Goal: Task Accomplishment & Management: Use online tool/utility

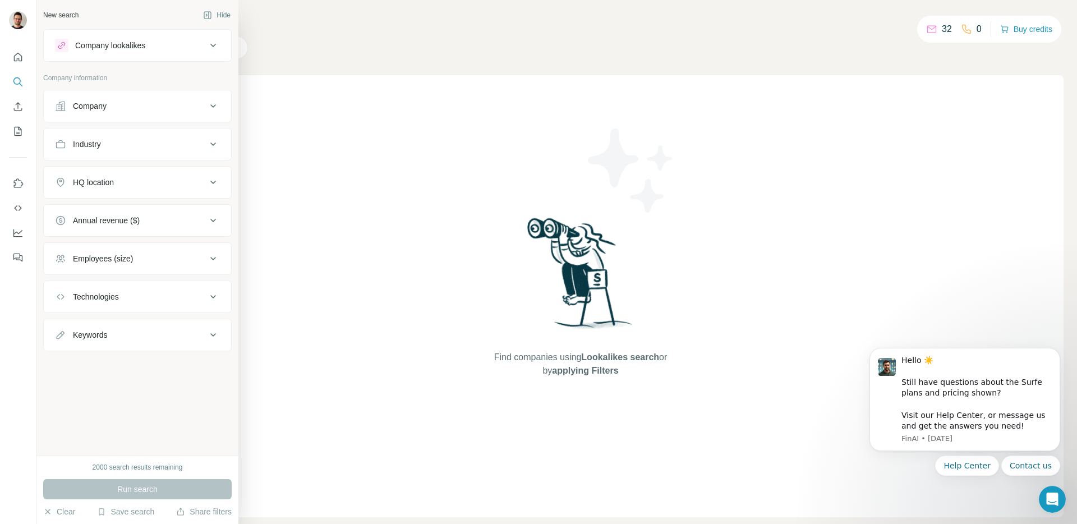
click at [109, 107] on div "Company" at bounding box center [130, 105] width 151 height 11
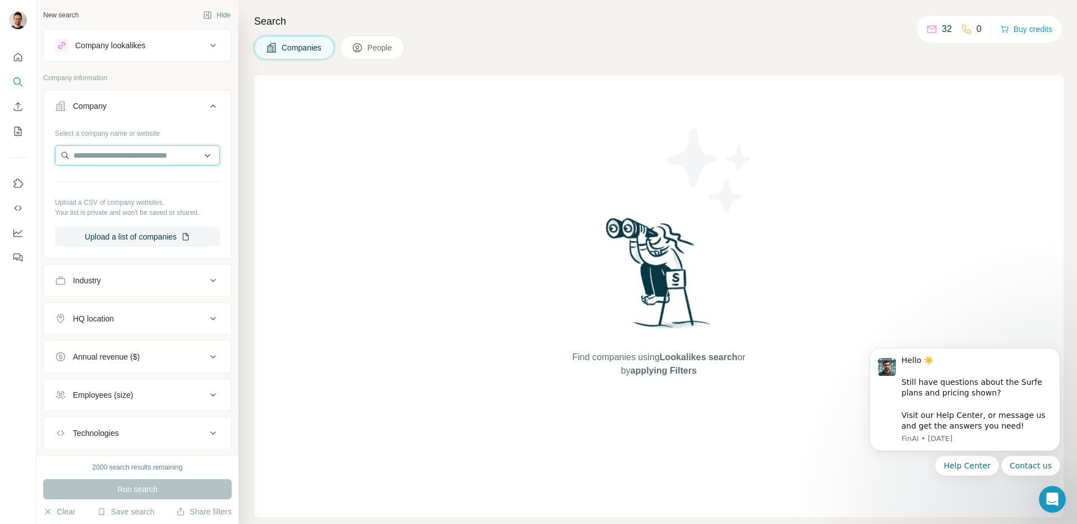
click at [134, 153] on input "text" at bounding box center [137, 155] width 165 height 20
paste input "********"
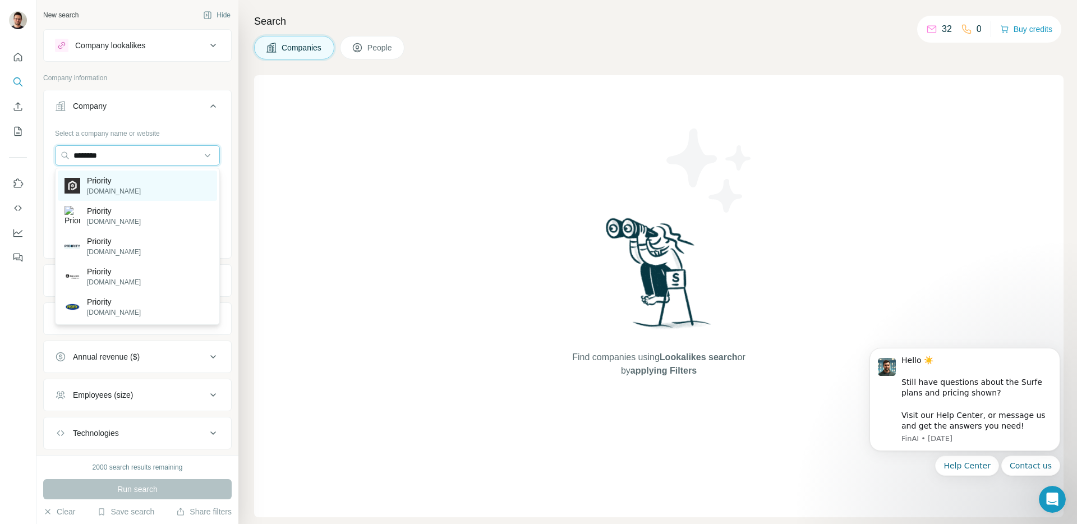
type input "********"
click at [141, 190] on p "[DOMAIN_NAME]" at bounding box center [114, 191] width 54 height 10
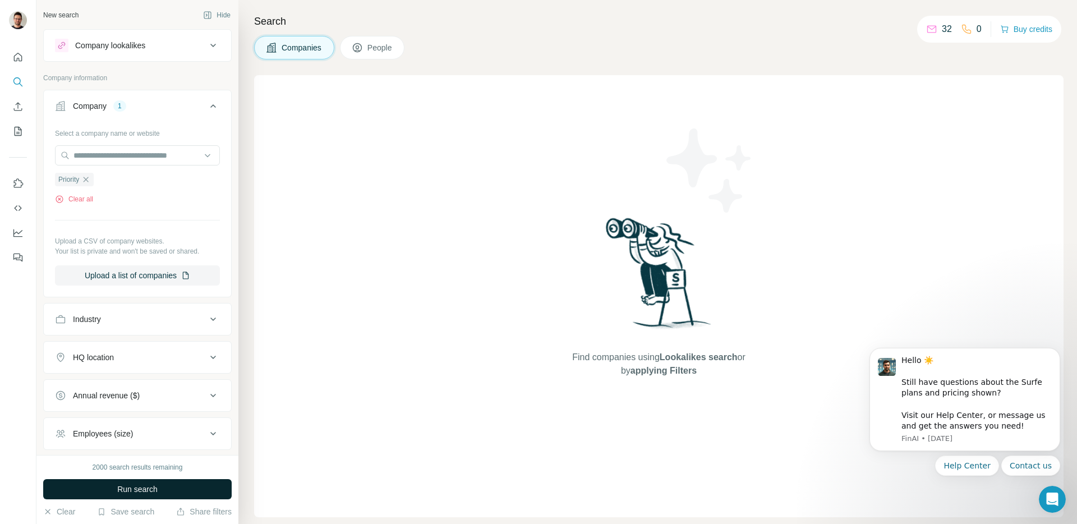
click at [147, 492] on span "Run search" at bounding box center [137, 489] width 40 height 11
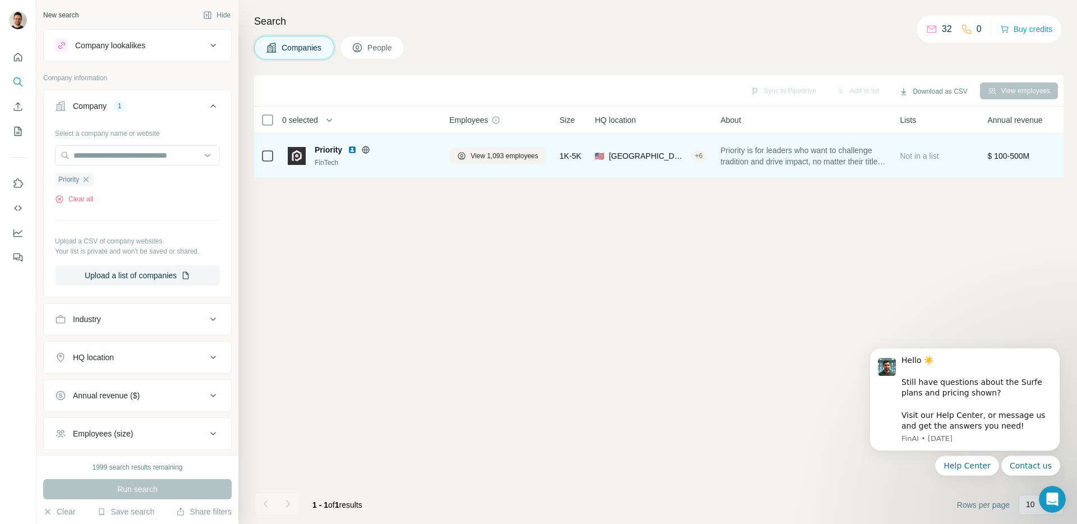
click at [331, 148] on span "Priority" at bounding box center [328, 149] width 27 height 11
click at [321, 160] on div "FinTech" at bounding box center [375, 163] width 121 height 10
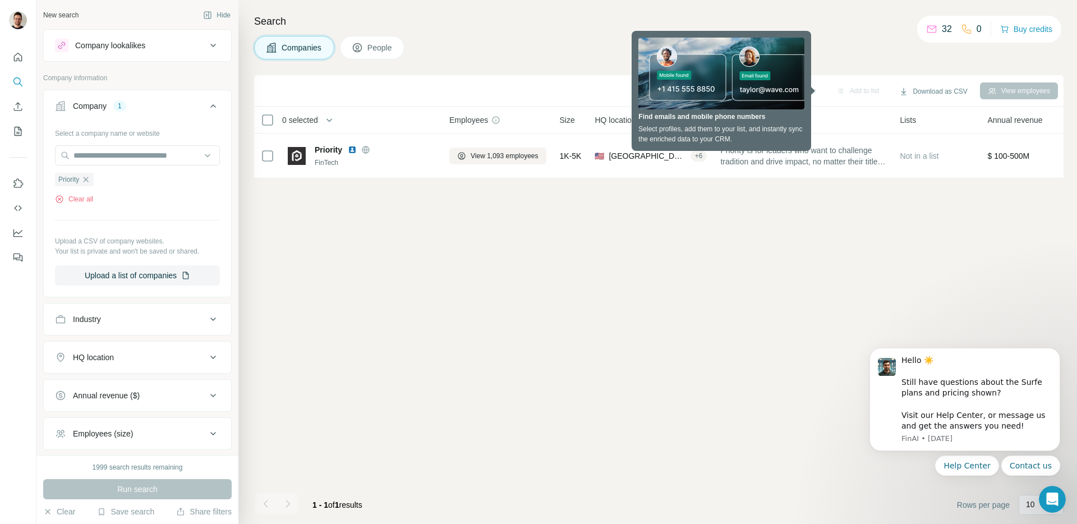
click at [1010, 94] on div "View employees" at bounding box center [1019, 90] width 78 height 17
click at [877, 216] on div "Sync to Pipedrive Add to list Download as CSV View employees 0 selected Compani…" at bounding box center [659, 299] width 810 height 449
click at [811, 180] on div "Sync to Pipedrive Add to list Download as CSV View employees 0 selected Compani…" at bounding box center [659, 299] width 810 height 449
click at [775, 126] on th "About" at bounding box center [804, 120] width 180 height 27
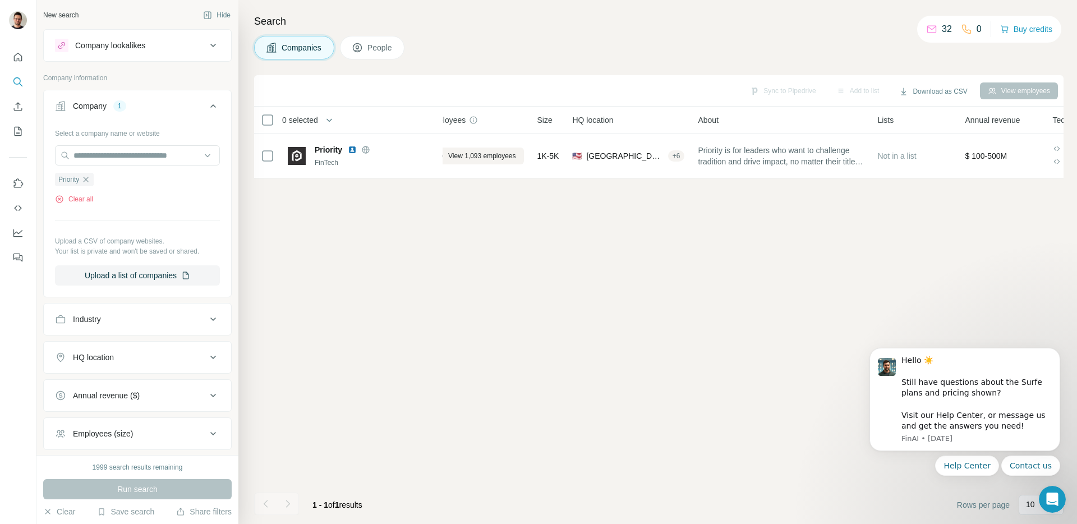
click at [1015, 89] on div "View employees" at bounding box center [1019, 90] width 78 height 17
click at [1014, 94] on div "View employees" at bounding box center [1019, 90] width 78 height 17
click at [1058, 348] on icon "Dismiss notification" at bounding box center [1057, 351] width 6 height 6
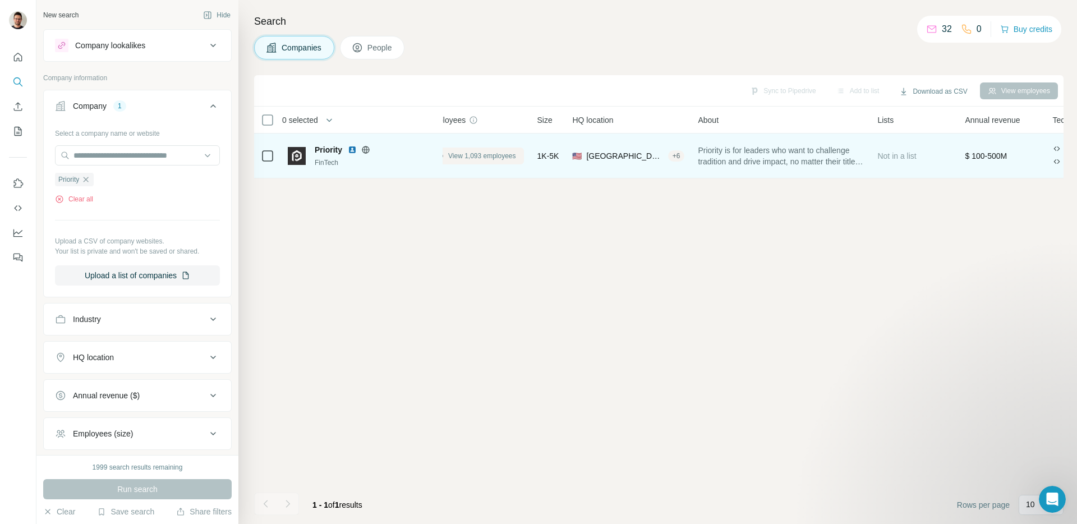
scroll to position [0, 0]
click at [512, 160] on button "View 1,093 employees" at bounding box center [497, 156] width 97 height 17
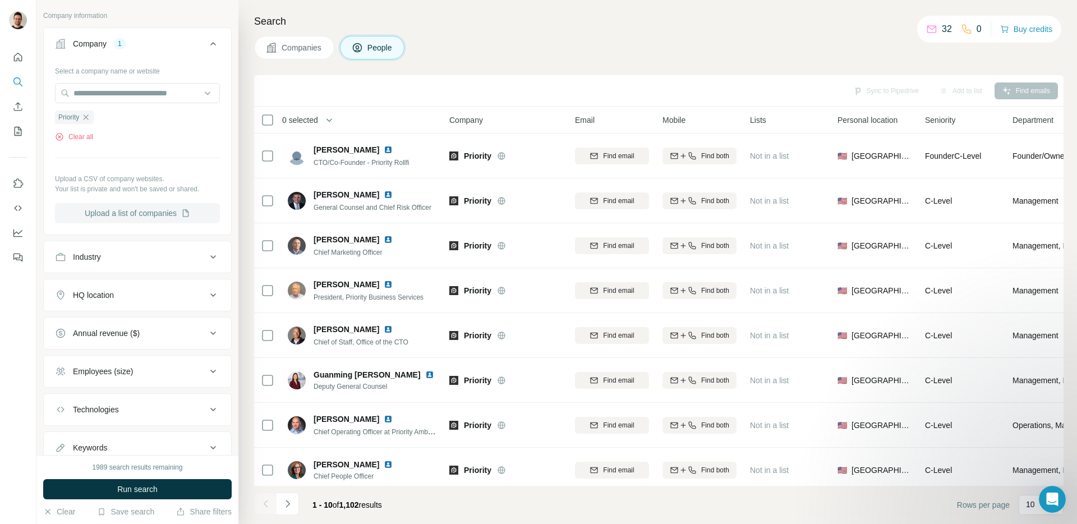
scroll to position [278, 0]
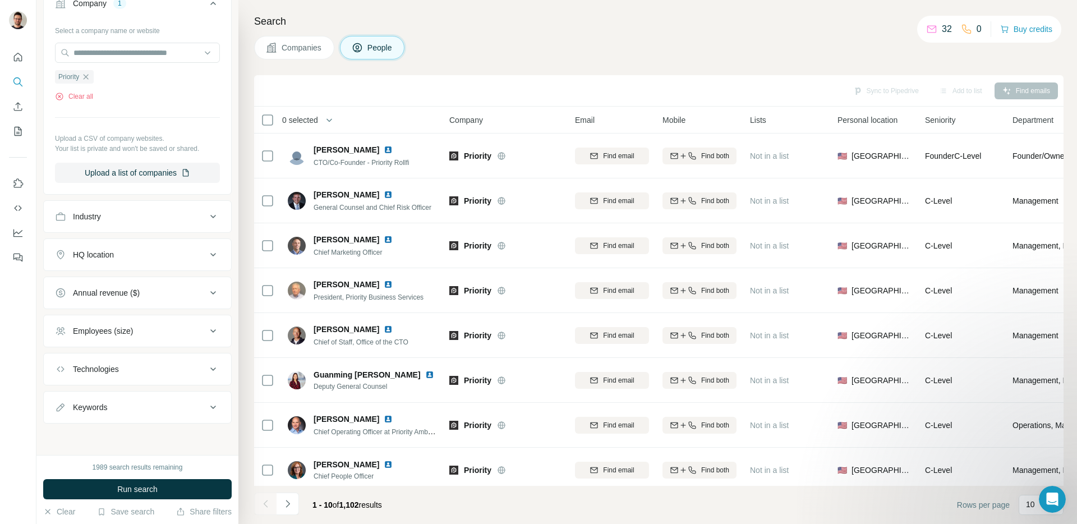
click at [160, 406] on div "Keywords" at bounding box center [130, 407] width 151 height 11
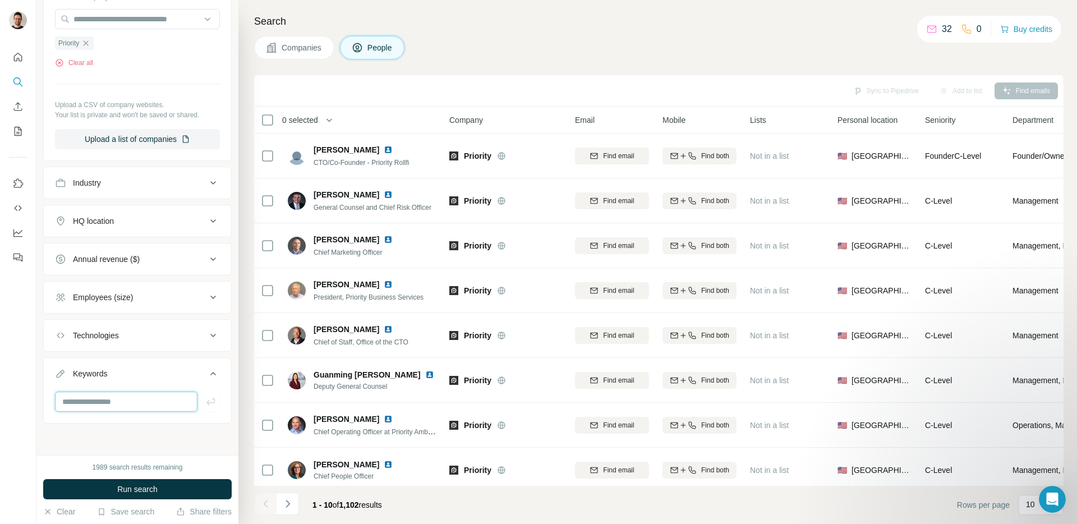
click at [124, 401] on input "text" at bounding box center [126, 402] width 143 height 20
type input "*"
click at [714, 53] on div "Companies People" at bounding box center [659, 48] width 810 height 24
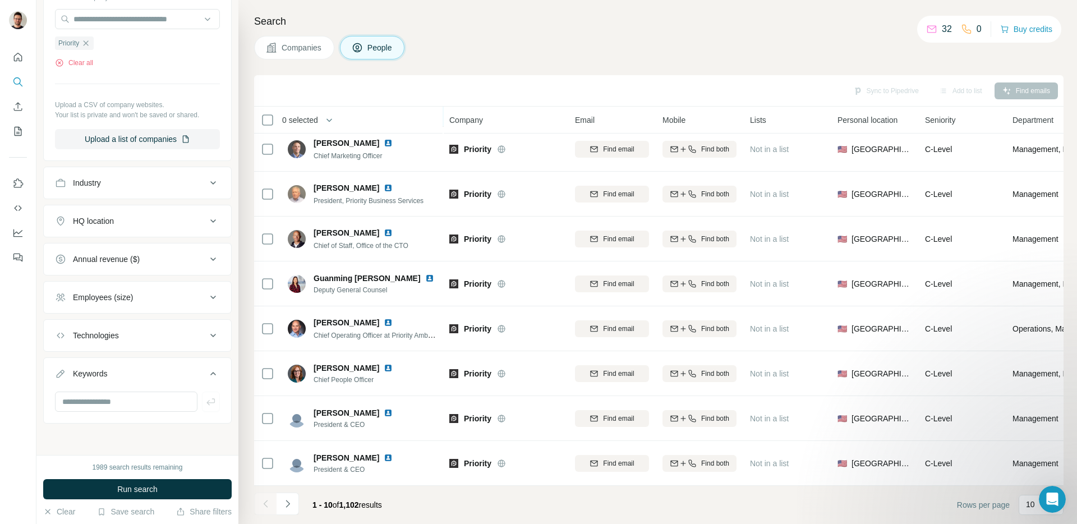
scroll to position [0, 0]
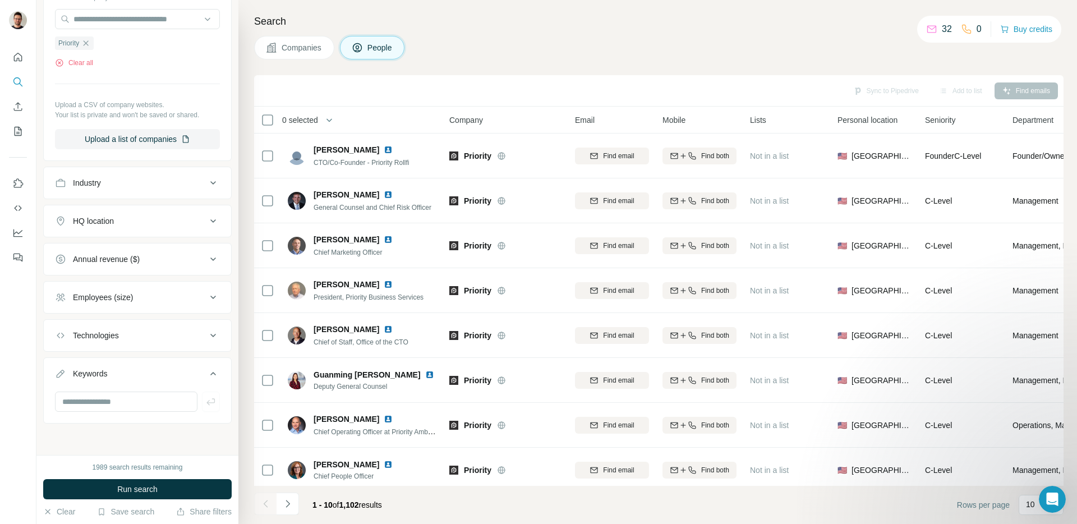
click at [107, 415] on div at bounding box center [137, 406] width 187 height 29
click at [97, 407] on input "text" at bounding box center [126, 402] width 143 height 20
type input "**********"
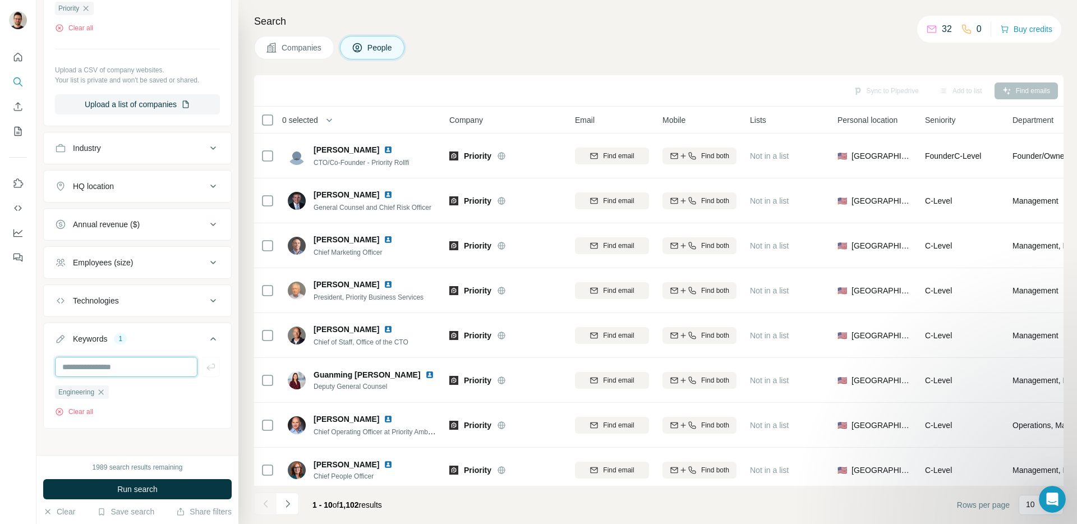
scroll to position [350, 0]
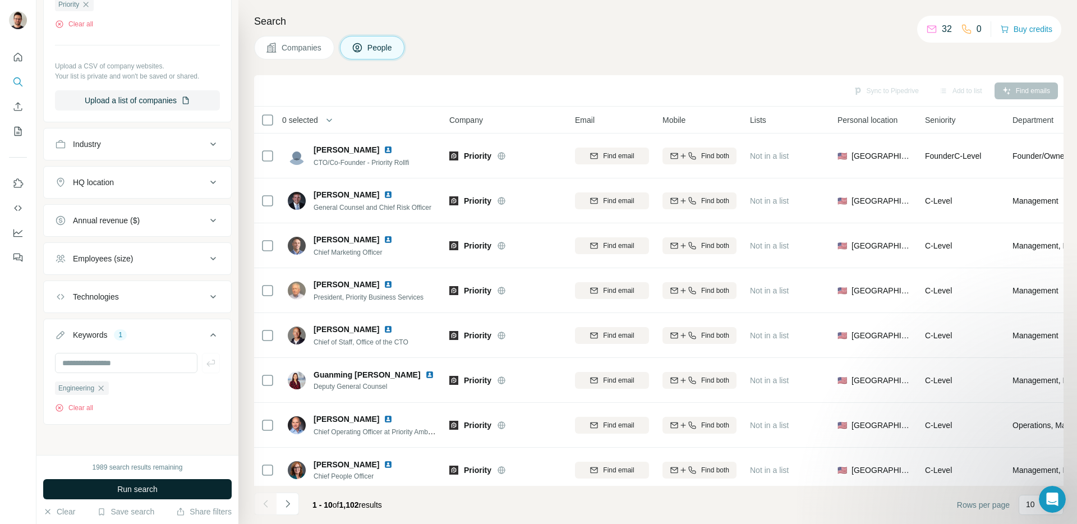
click at [157, 491] on span "Run search" at bounding box center [137, 489] width 40 height 11
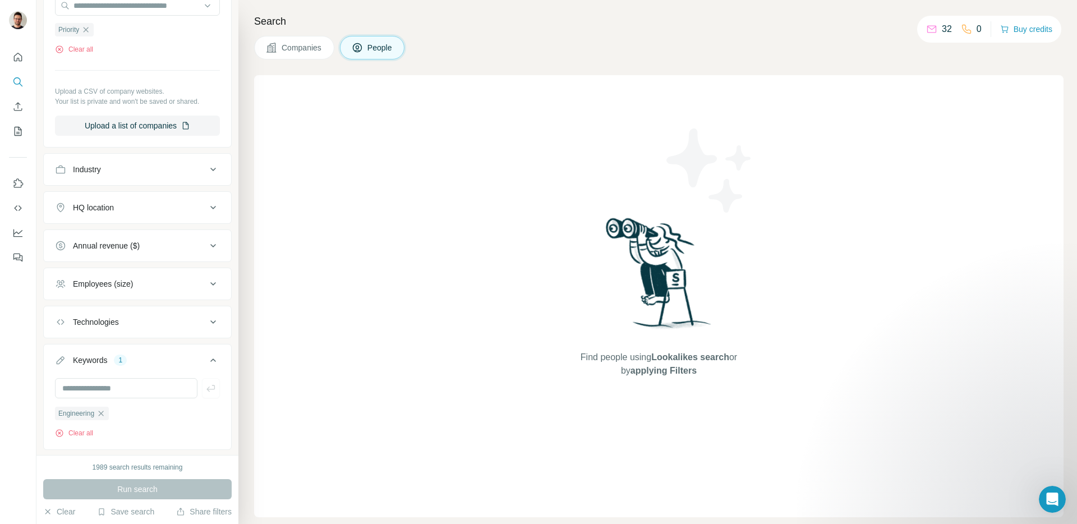
scroll to position [352, 0]
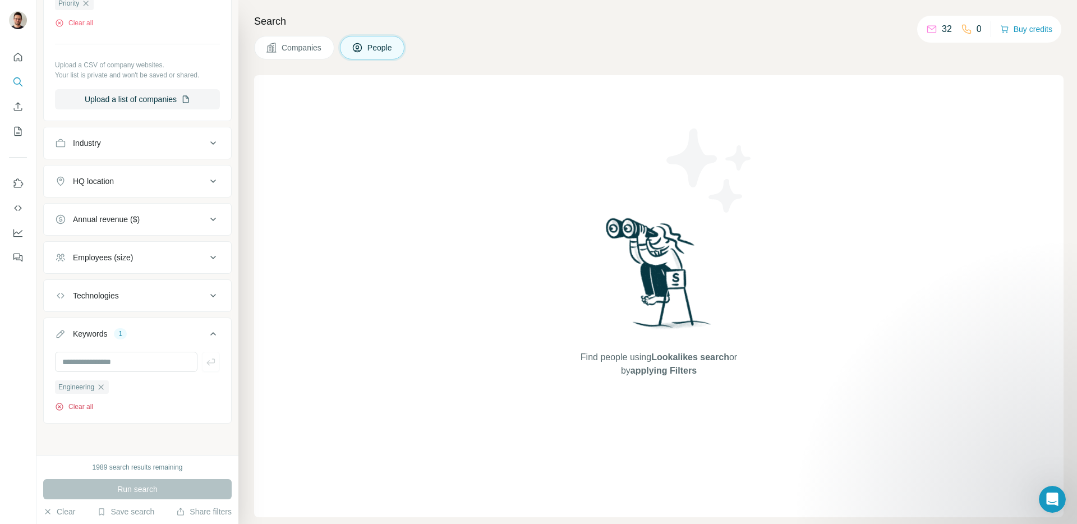
click at [83, 406] on button "Clear all" at bounding box center [74, 407] width 38 height 10
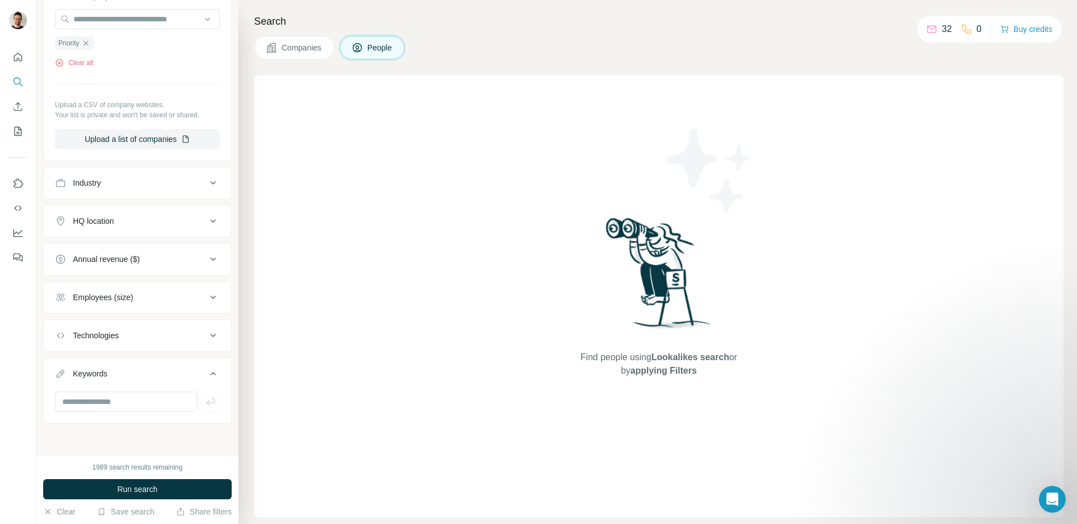
scroll to position [0, 0]
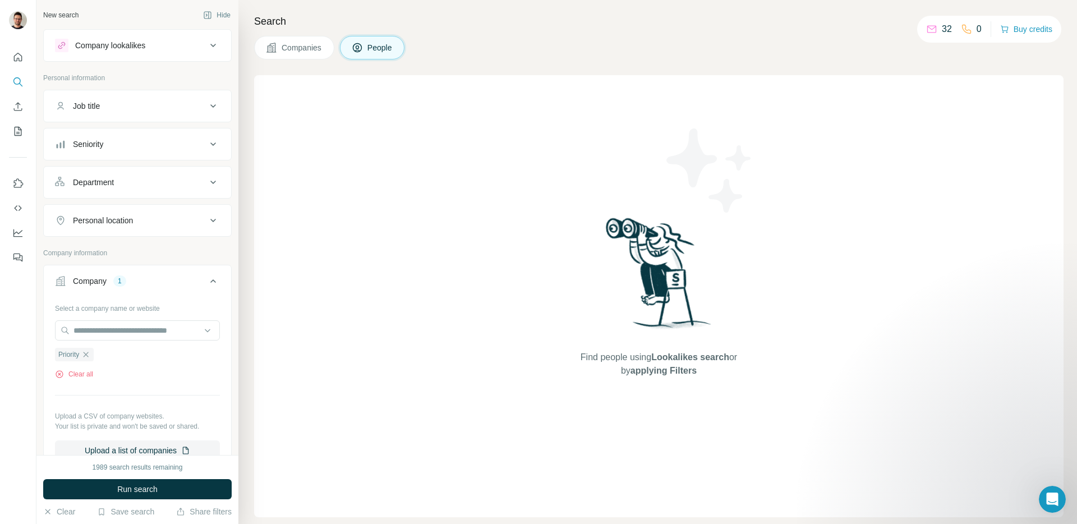
click at [116, 108] on div "Job title" at bounding box center [130, 105] width 151 height 11
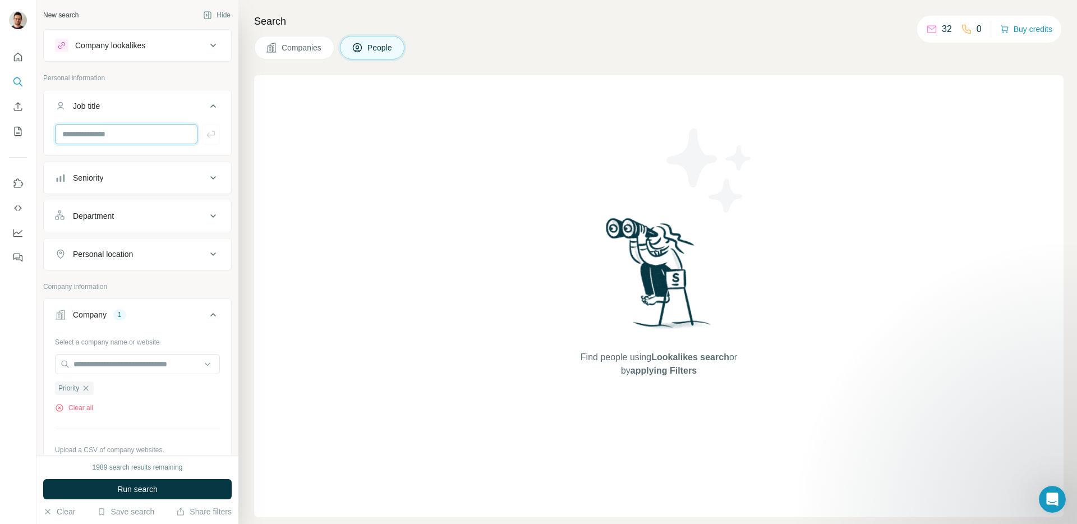
click at [108, 136] on input "text" at bounding box center [126, 134] width 143 height 20
type input "*"
click at [164, 181] on div "Seniority" at bounding box center [130, 177] width 151 height 11
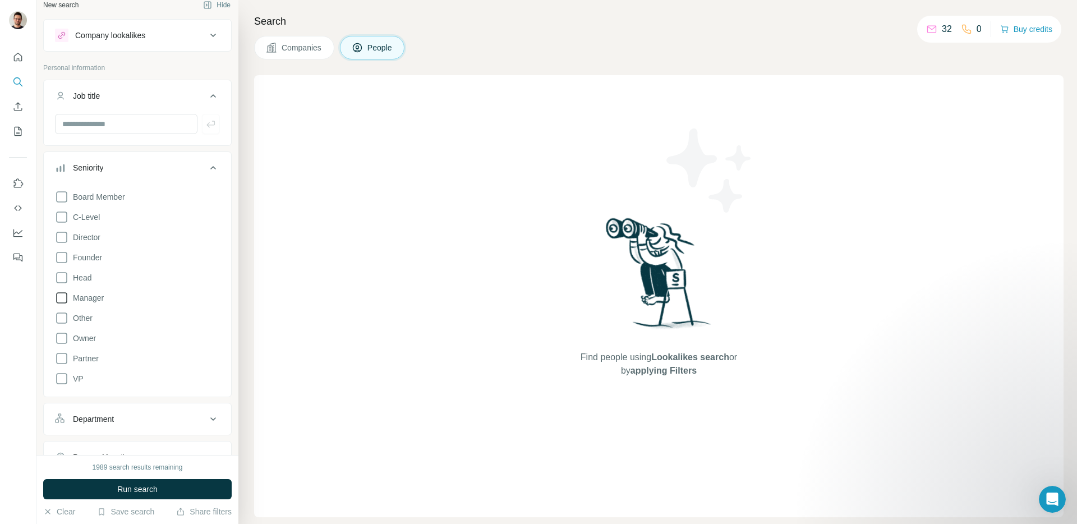
scroll to position [11, 0]
click at [137, 121] on input "text" at bounding box center [126, 123] width 143 height 20
click at [173, 74] on div "Personal information" at bounding box center [137, 70] width 189 height 17
click at [213, 164] on icon at bounding box center [212, 166] width 13 height 13
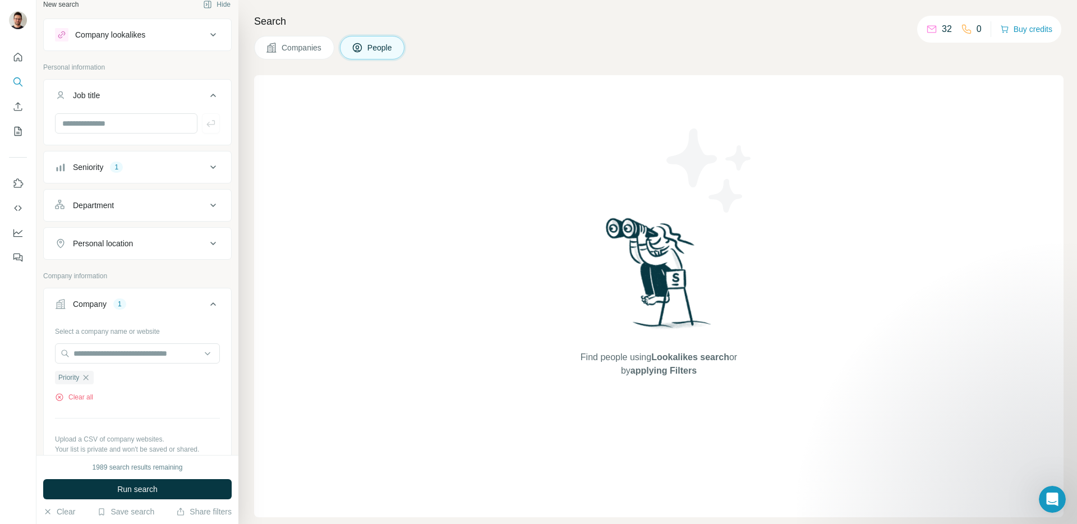
click at [138, 210] on div "Department" at bounding box center [130, 205] width 151 height 11
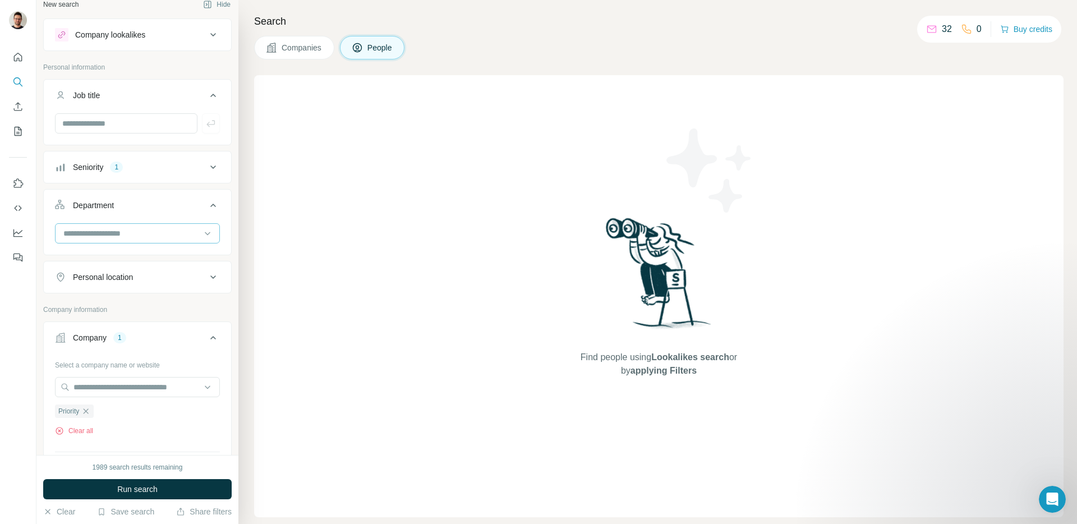
click at [166, 233] on input at bounding box center [131, 233] width 139 height 12
click at [113, 282] on div "Engineering" at bounding box center [137, 274] width 159 height 20
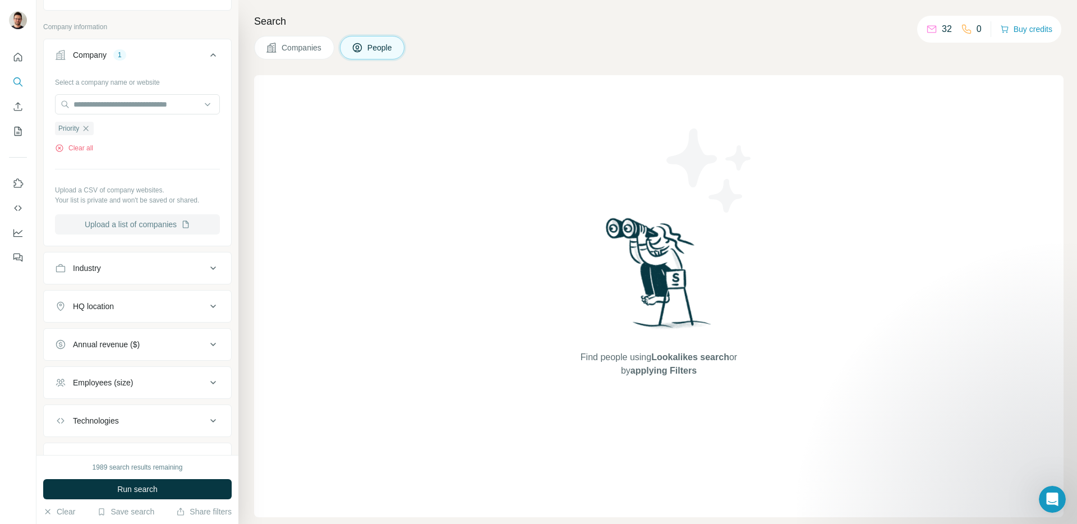
scroll to position [420, 0]
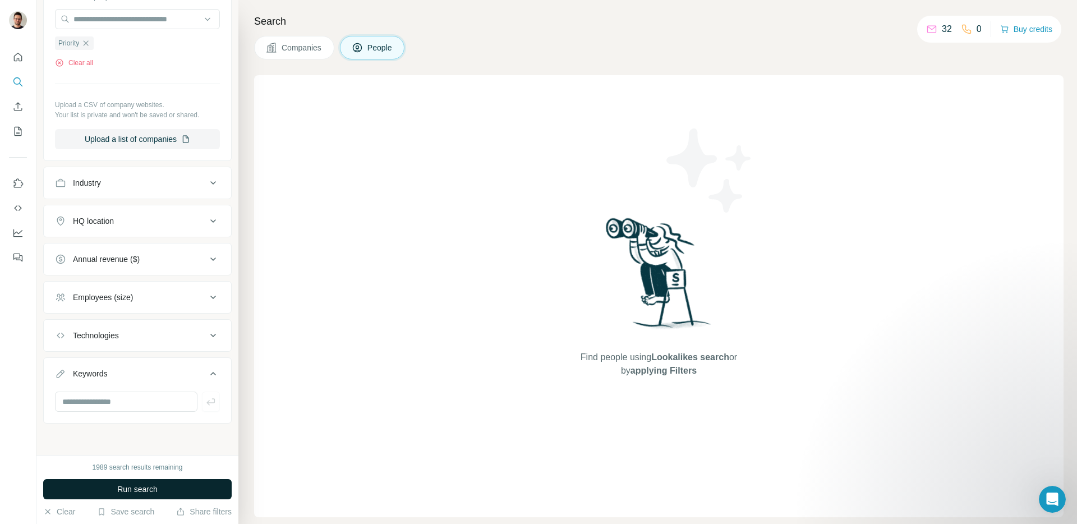
click at [167, 491] on button "Run search" at bounding box center [137, 489] width 189 height 20
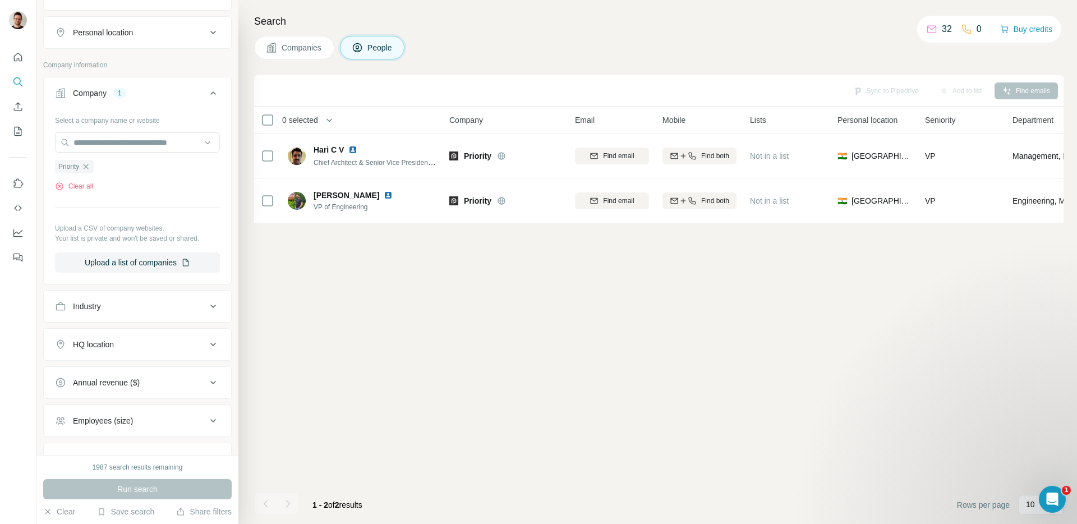
scroll to position [178, 0]
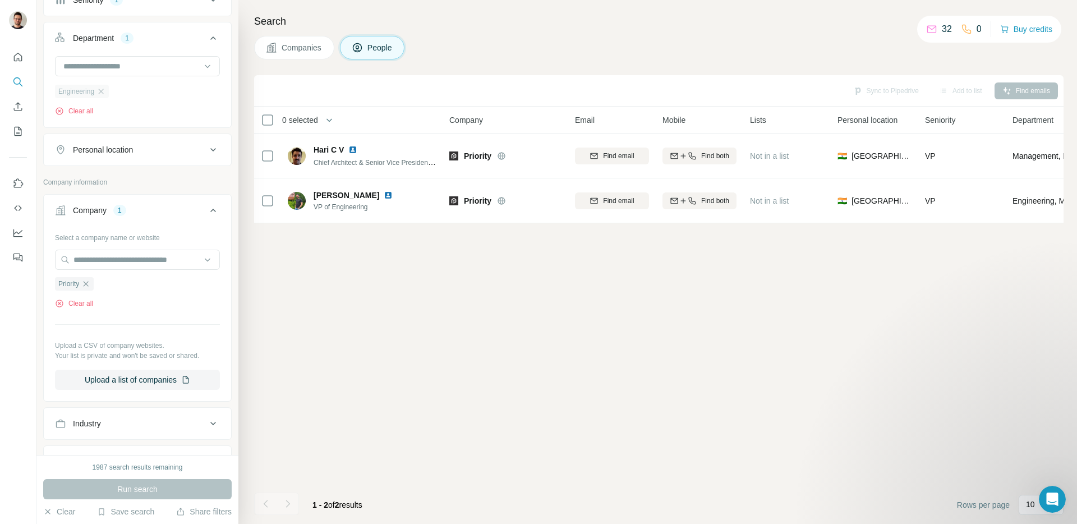
click at [109, 89] on div "Engineering" at bounding box center [82, 91] width 54 height 13
click at [103, 92] on icon "button" at bounding box center [101, 91] width 9 height 9
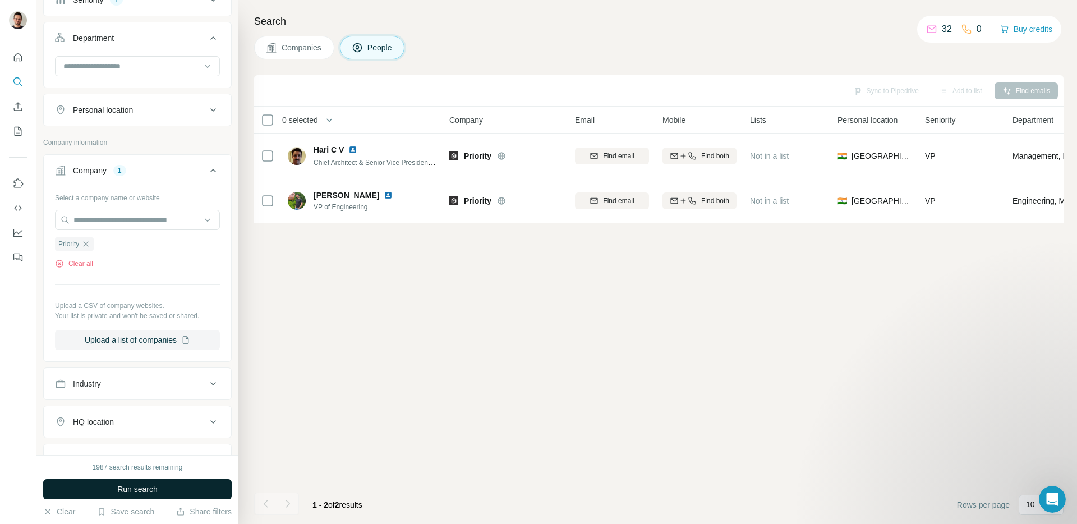
click at [135, 483] on button "Run search" at bounding box center [137, 489] width 189 height 20
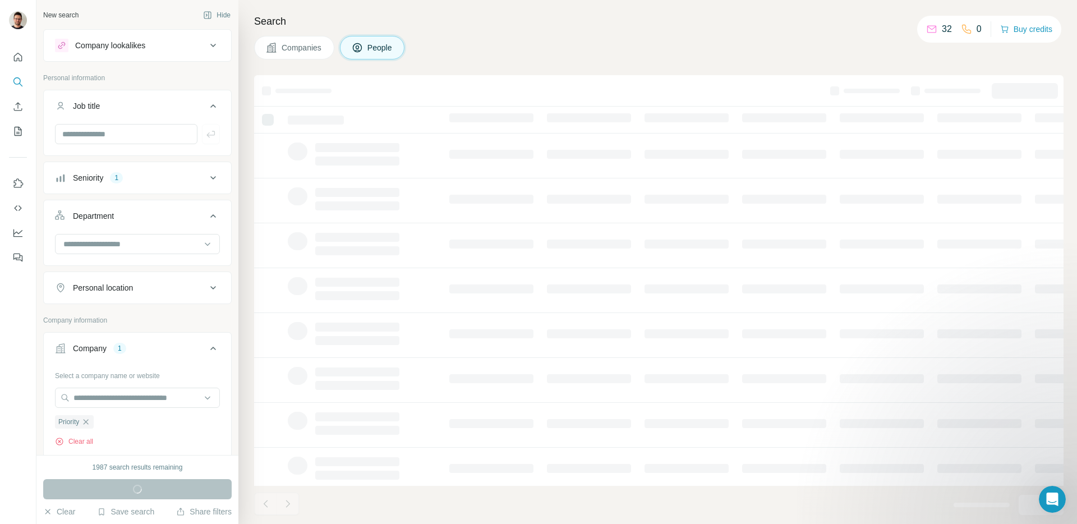
click at [197, 176] on div "Seniority 1" at bounding box center [130, 177] width 151 height 11
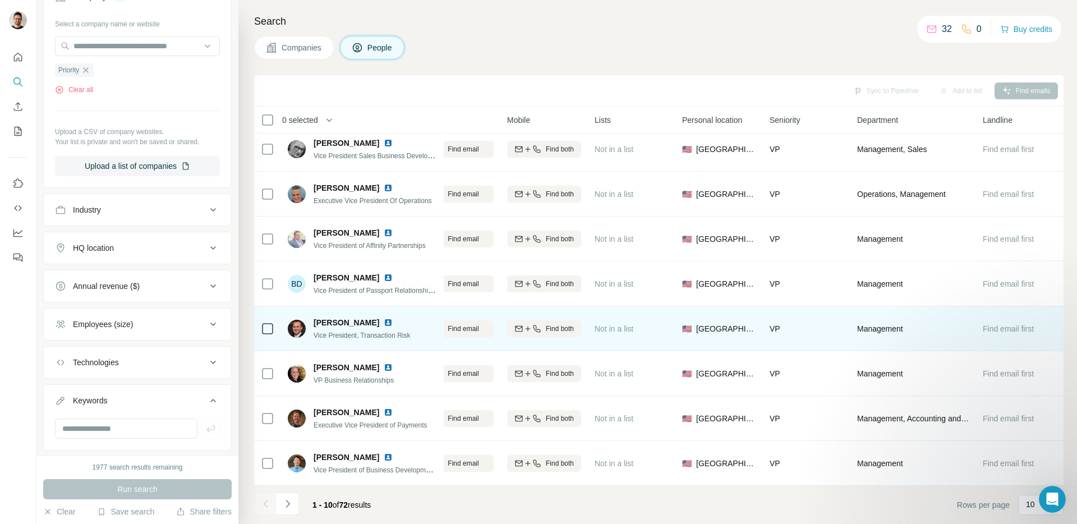
scroll to position [97, 0]
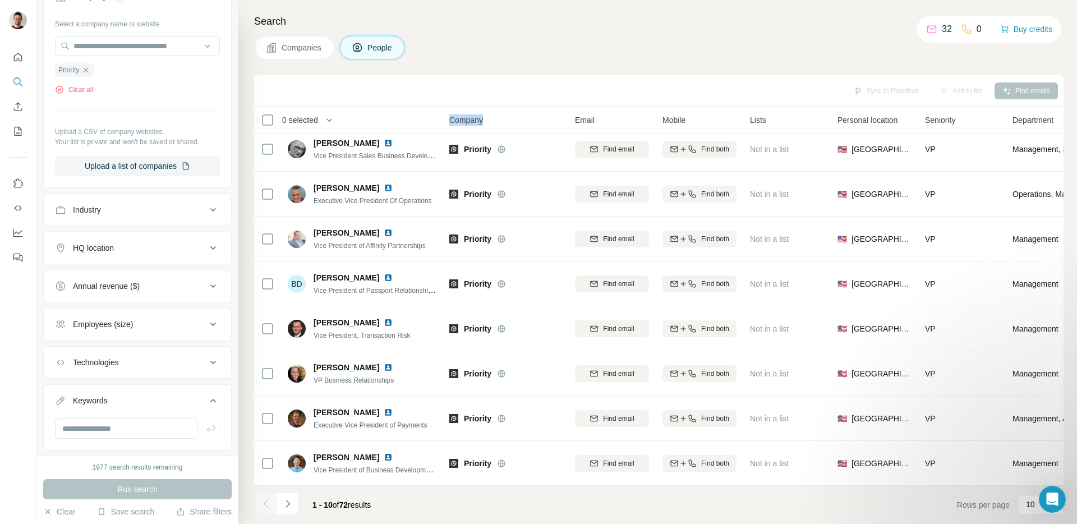
drag, startPoint x: 440, startPoint y: 120, endPoint x: 490, endPoint y: 120, distance: 49.9
click at [0, 0] on tr "0 selected People Company Email Mobile Lists Personal location Seniority Depart…" at bounding box center [0, 0] width 0 height 0
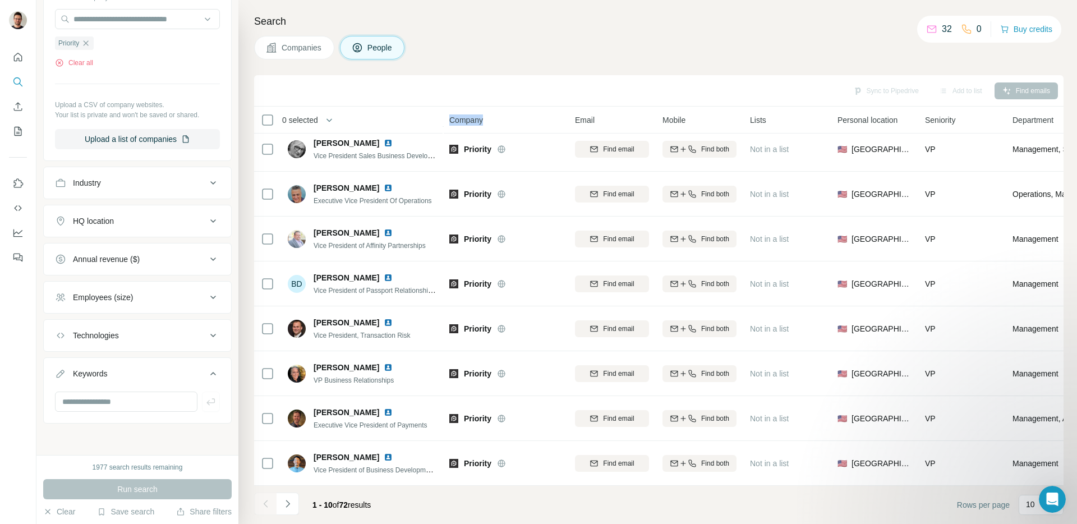
click at [175, 301] on div "Employees (size)" at bounding box center [130, 297] width 151 height 11
click at [187, 272] on button "Annual revenue ($)" at bounding box center [137, 258] width 187 height 27
click at [224, 159] on div "Company 1 Select a company name or website Priority Clear all Upload a CSV of c…" at bounding box center [137, 57] width 189 height 208
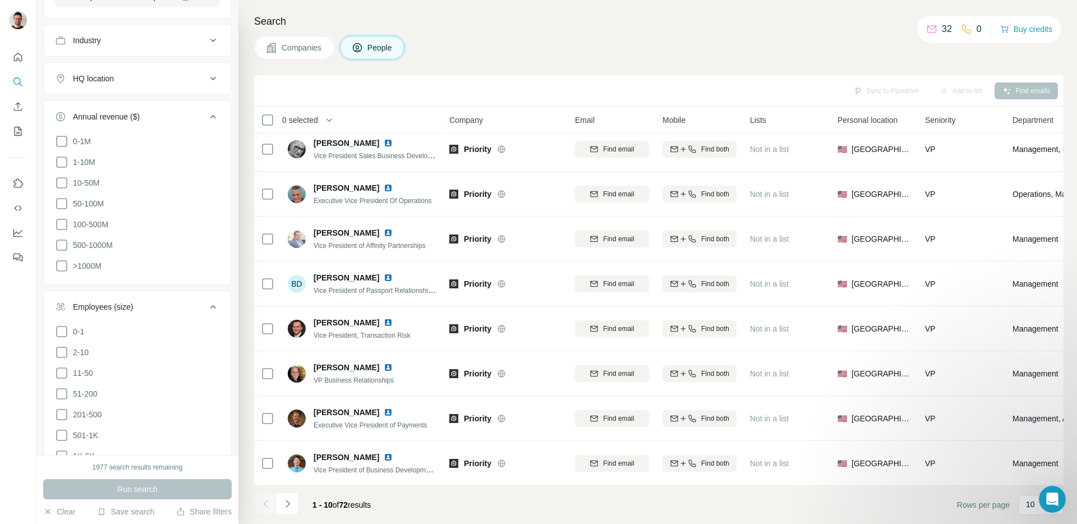
scroll to position [1007, 0]
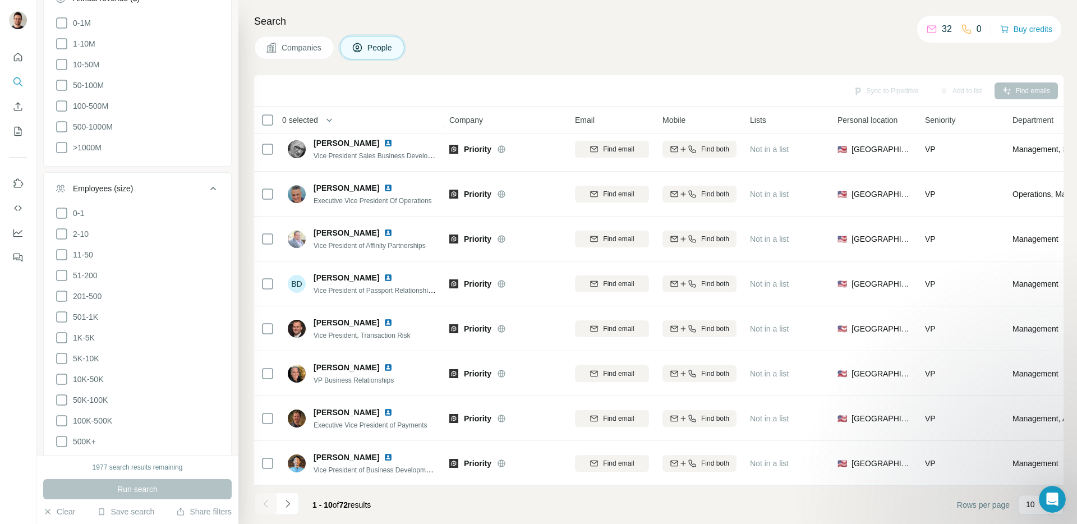
click at [216, 189] on icon at bounding box center [212, 188] width 13 height 13
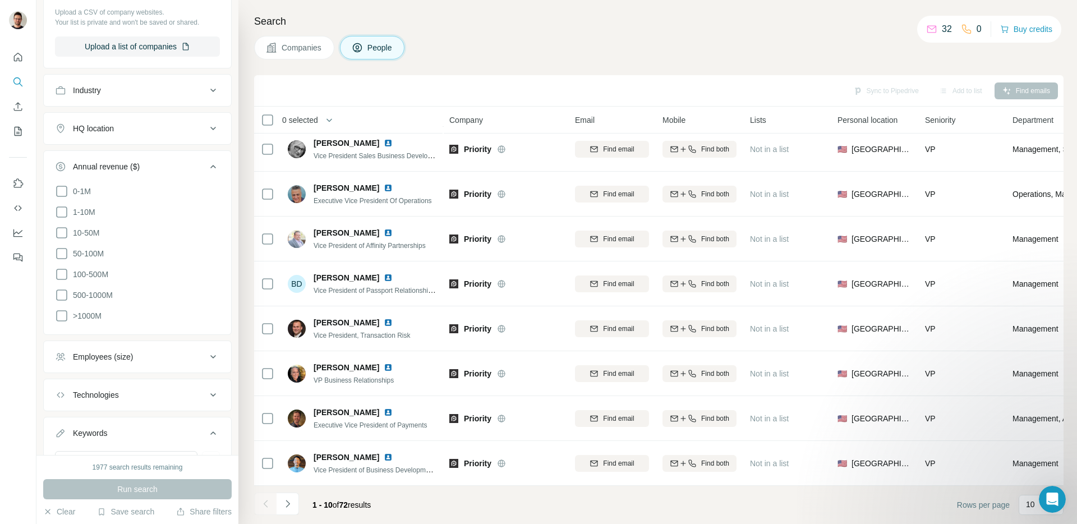
click at [217, 164] on icon at bounding box center [212, 166] width 13 height 13
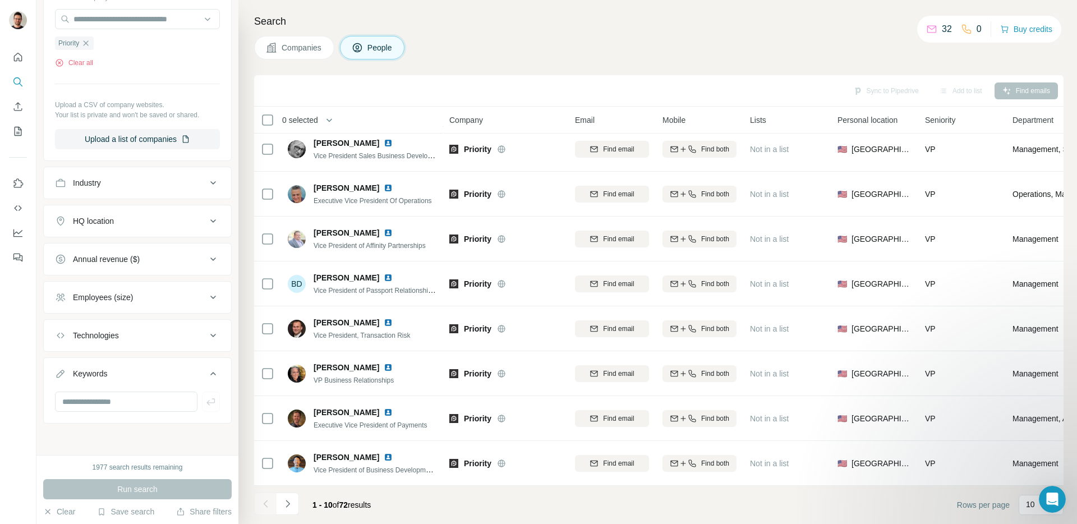
click at [176, 333] on div "Technologies" at bounding box center [130, 335] width 151 height 11
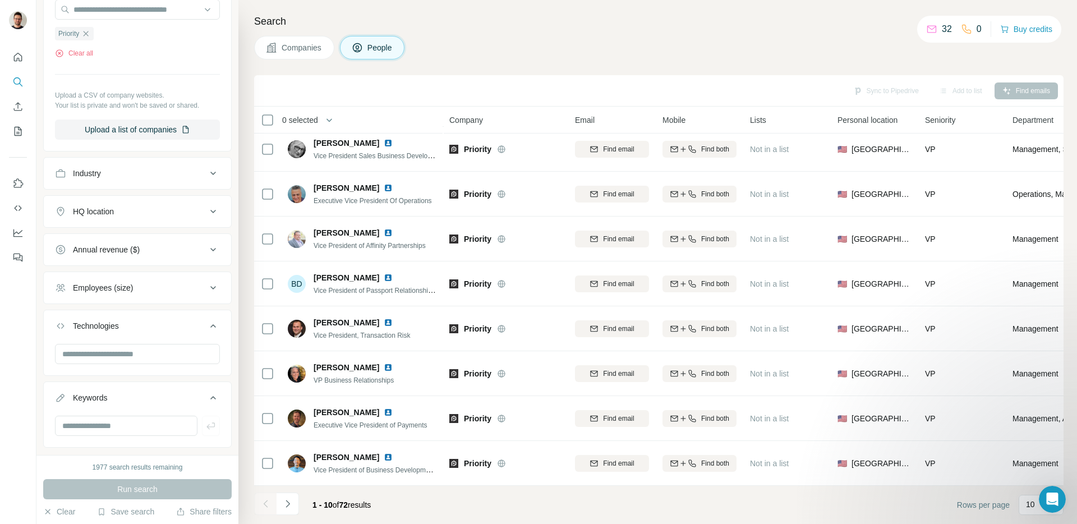
click at [209, 325] on icon at bounding box center [212, 325] width 13 height 13
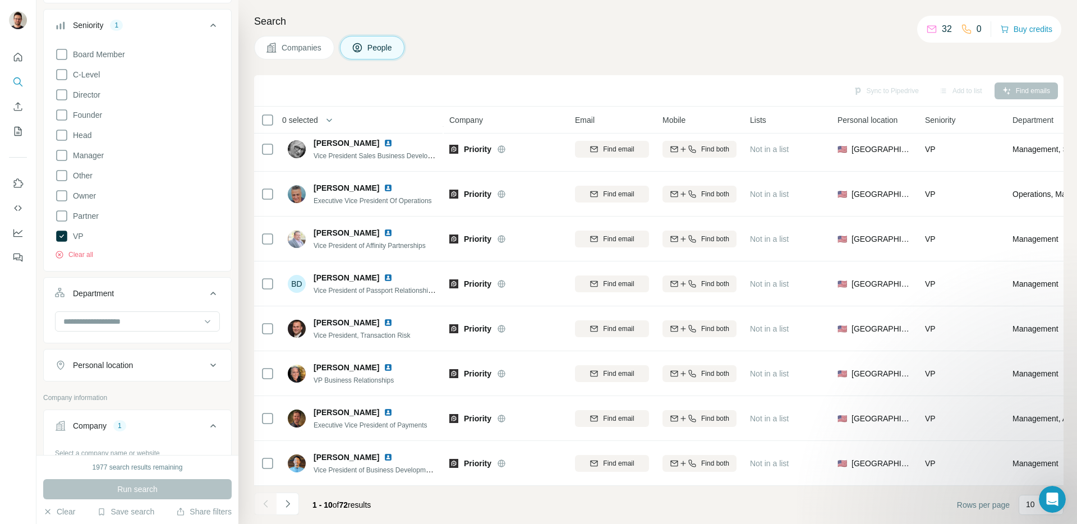
scroll to position [125, 0]
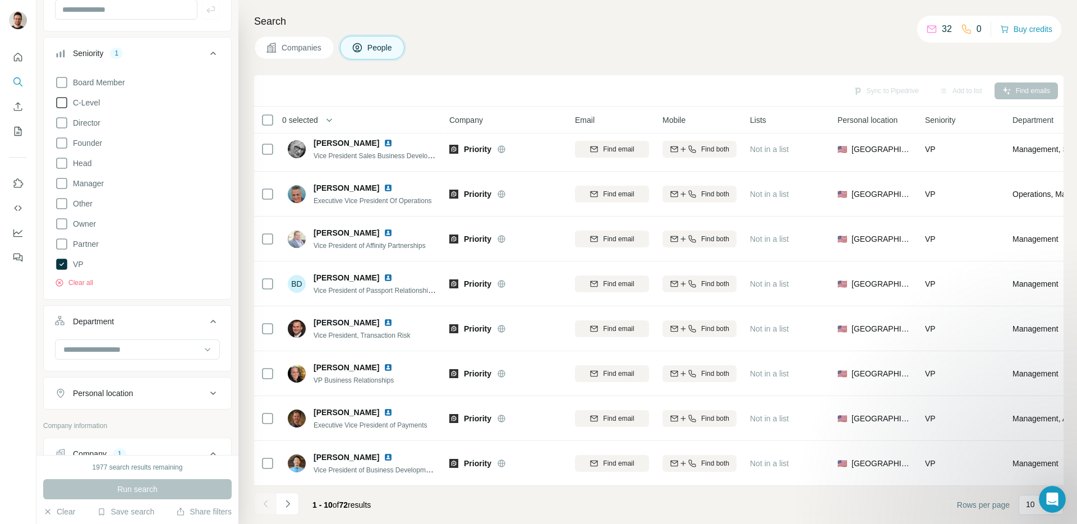
click at [62, 100] on icon at bounding box center [61, 102] width 13 height 13
click at [61, 264] on icon at bounding box center [61, 264] width 11 height 11
click at [118, 489] on span "Run search" at bounding box center [137, 489] width 40 height 11
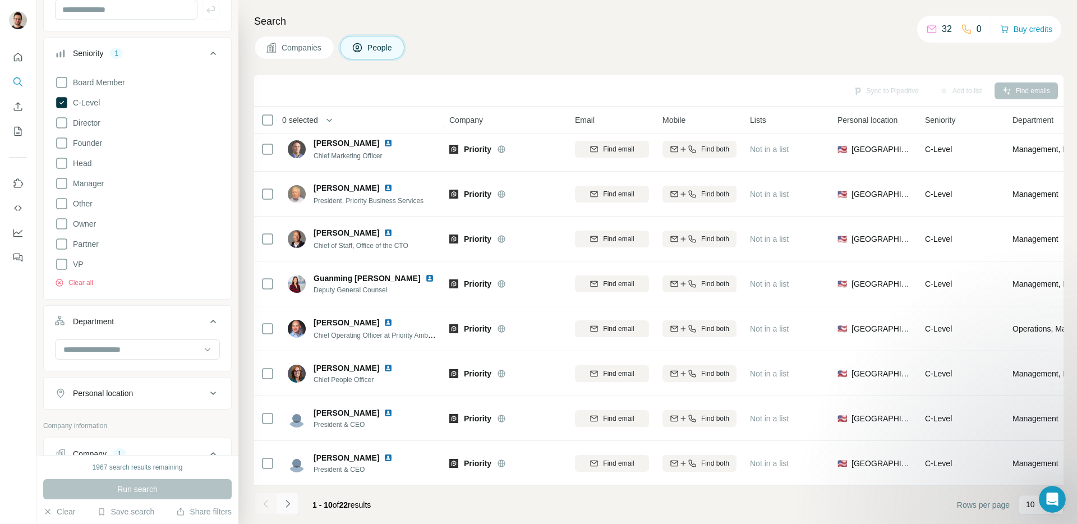
click at [291, 502] on icon "Navigate to next page" at bounding box center [287, 503] width 11 height 11
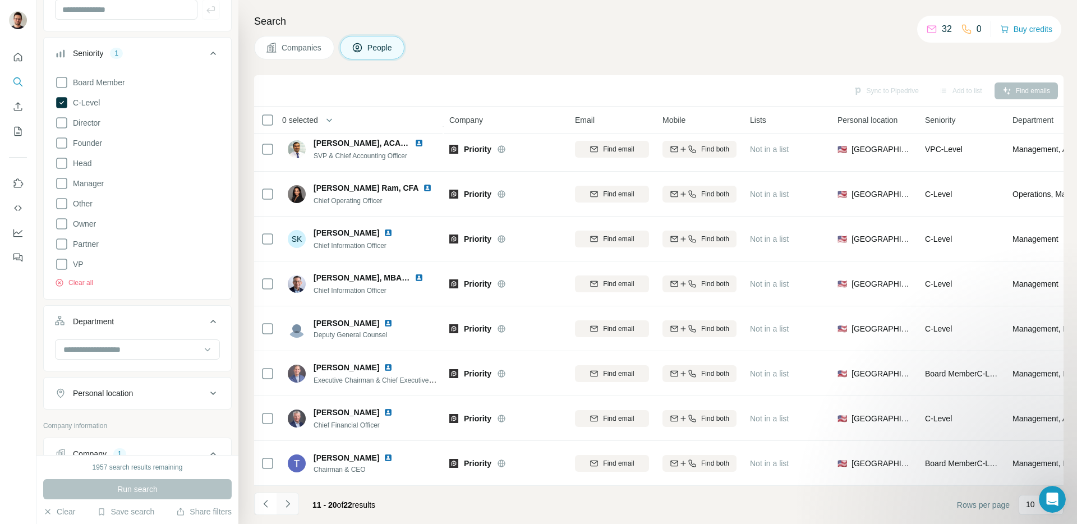
click at [291, 507] on icon "Navigate to next page" at bounding box center [287, 503] width 11 height 11
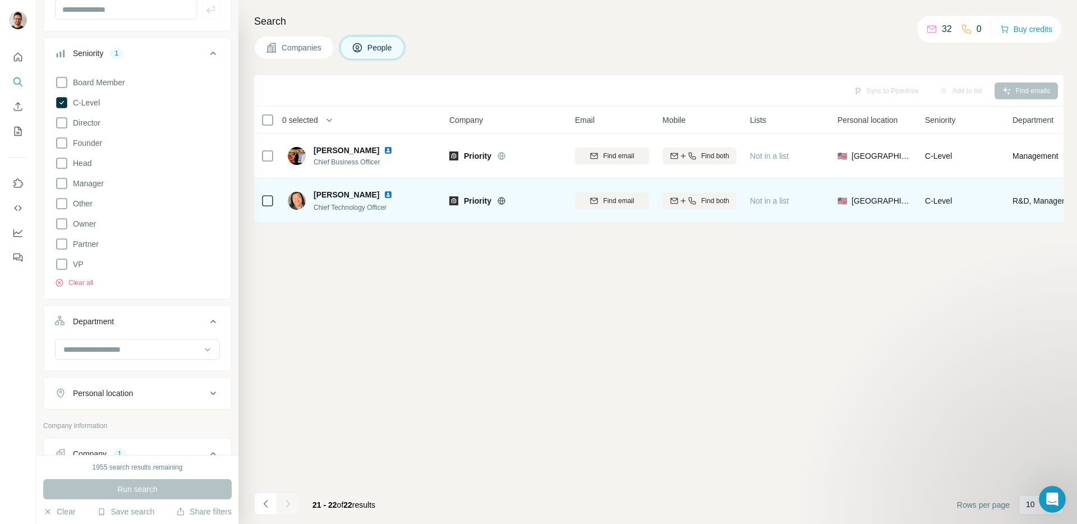
click at [324, 196] on span "[PERSON_NAME]" at bounding box center [347, 194] width 66 height 11
click at [384, 195] on img at bounding box center [388, 194] width 9 height 9
click at [709, 206] on button "Find both" at bounding box center [700, 200] width 74 height 17
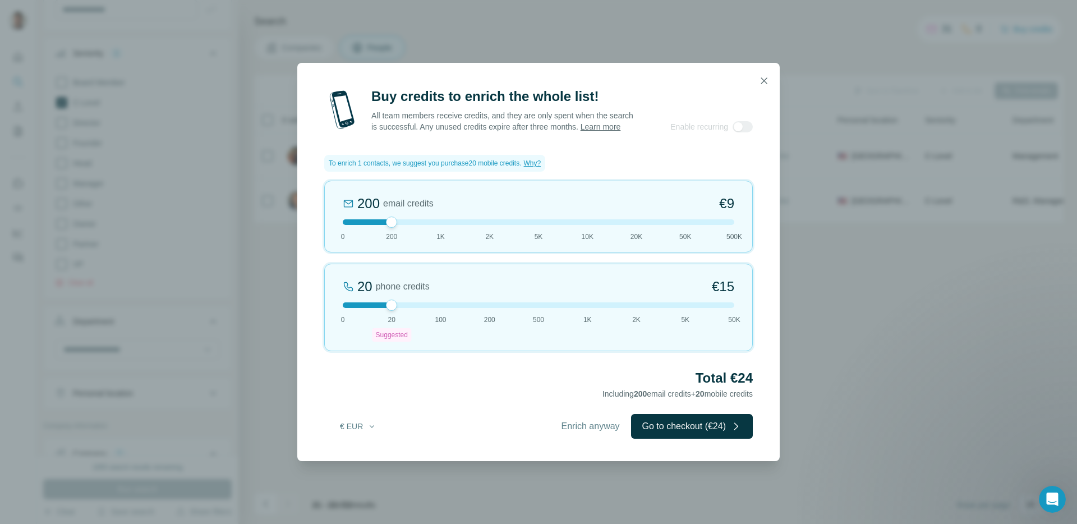
drag, startPoint x: 341, startPoint y: 226, endPoint x: 380, endPoint y: 226, distance: 39.8
click at [380, 225] on div at bounding box center [539, 222] width 392 height 6
drag, startPoint x: 389, startPoint y: 311, endPoint x: 398, endPoint y: 314, distance: 9.4
click at [398, 314] on div "20 phone credits €15 0 20 Suggested 100 200 500 1K 2K 5K 50K" at bounding box center [538, 308] width 429 height 88
click at [367, 431] on icon "button" at bounding box center [371, 426] width 9 height 9
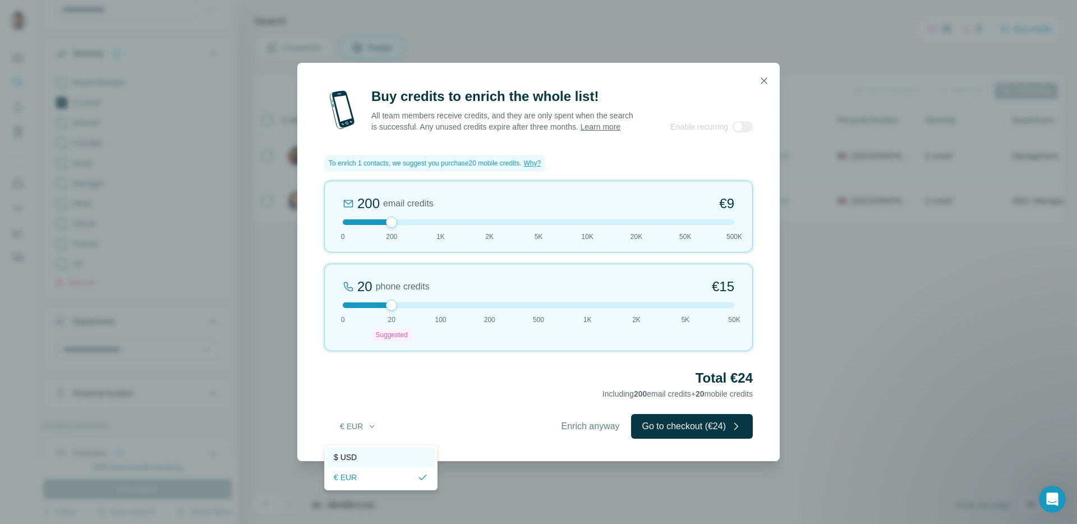
click at [351, 454] on span "$ USD" at bounding box center [345, 457] width 23 height 11
drag, startPoint x: 393, startPoint y: 314, endPoint x: 398, endPoint y: 306, distance: 9.3
click at [398, 306] on div "20 phone credits $15 0 20 Suggested 100 200 500 1K 2K 5K 50K" at bounding box center [538, 308] width 429 height 88
click at [690, 438] on button "Go to checkout ($24)" at bounding box center [692, 426] width 122 height 25
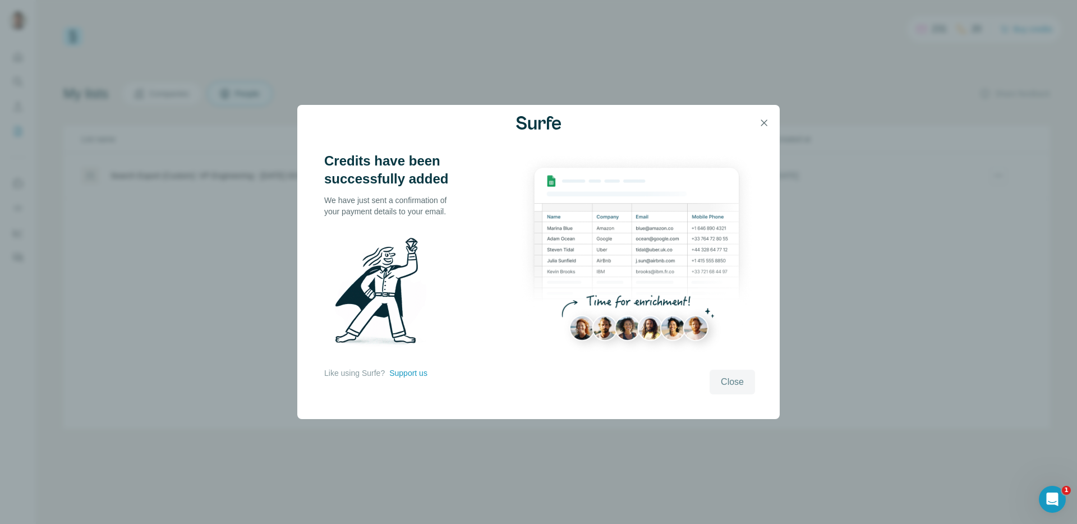
click at [729, 378] on span "Close" at bounding box center [732, 381] width 23 height 13
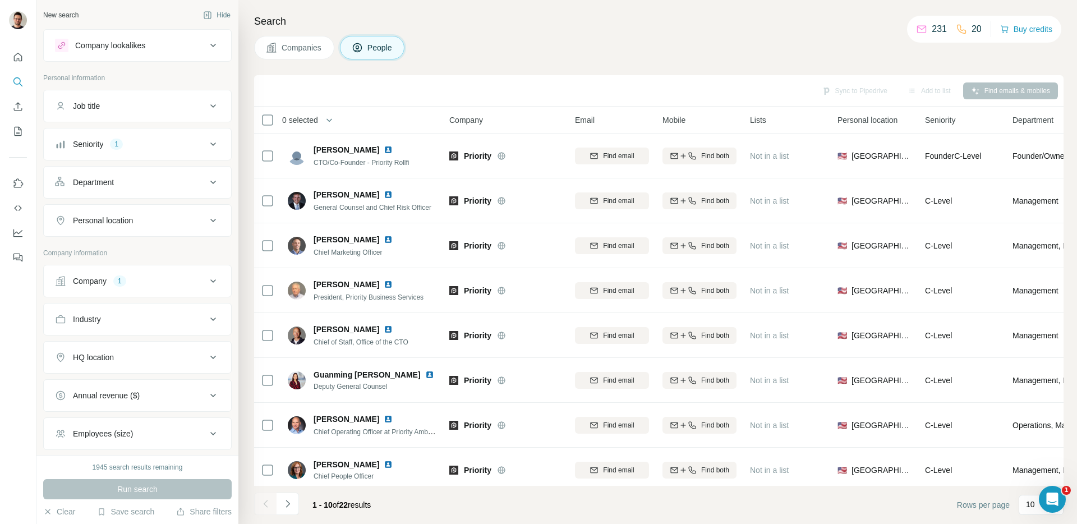
click at [187, 149] on div "Seniority 1" at bounding box center [130, 144] width 151 height 11
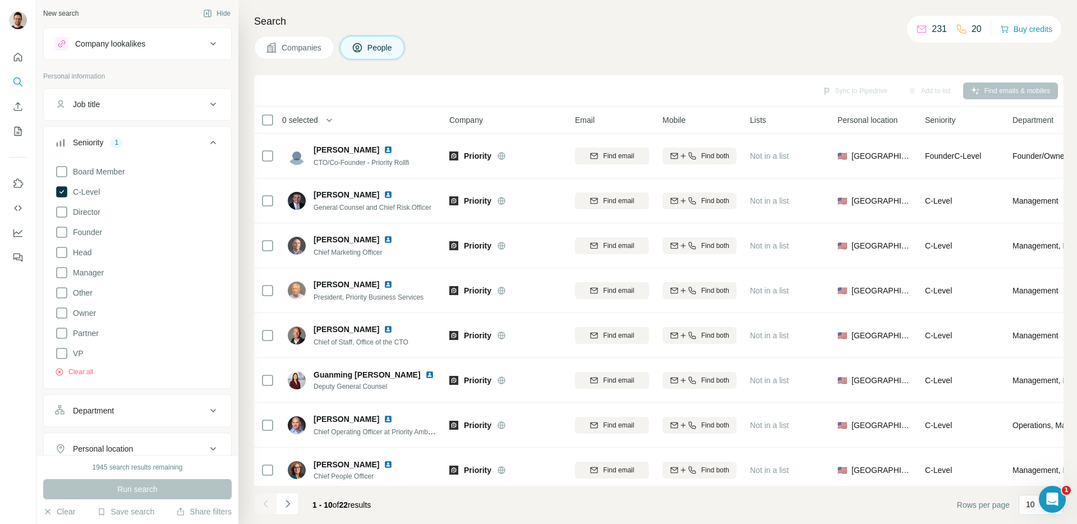
scroll to position [11, 0]
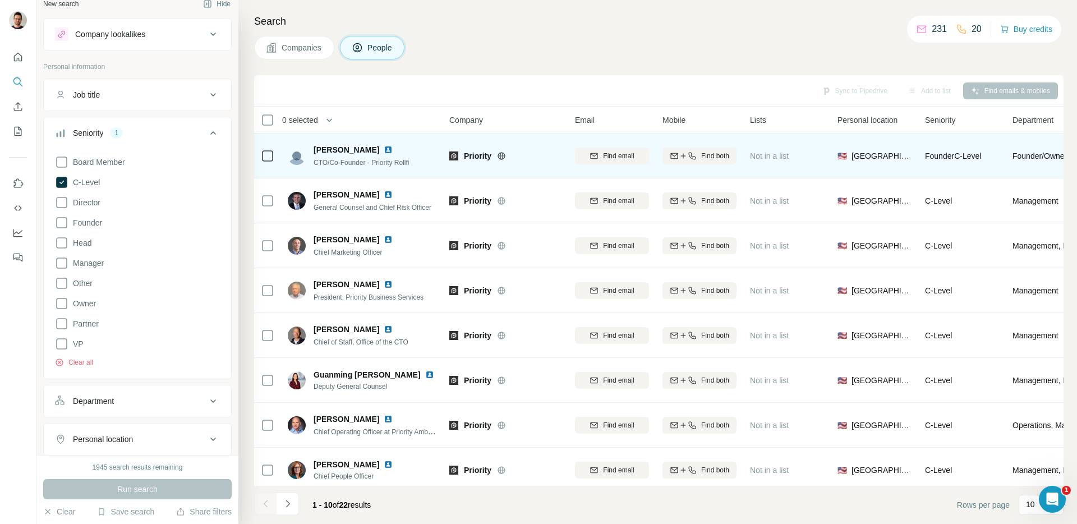
click at [393, 151] on img at bounding box center [388, 149] width 9 height 9
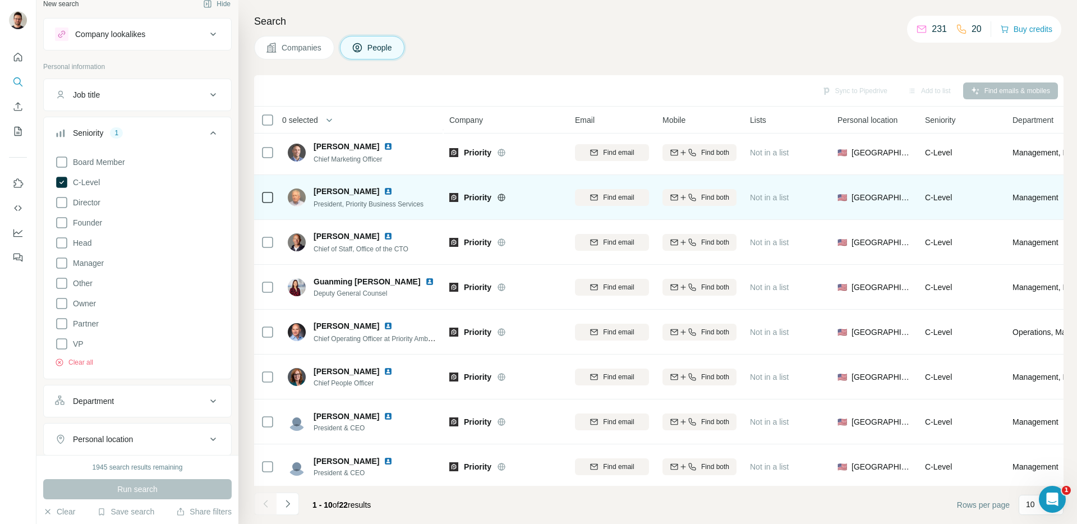
scroll to position [97, 0]
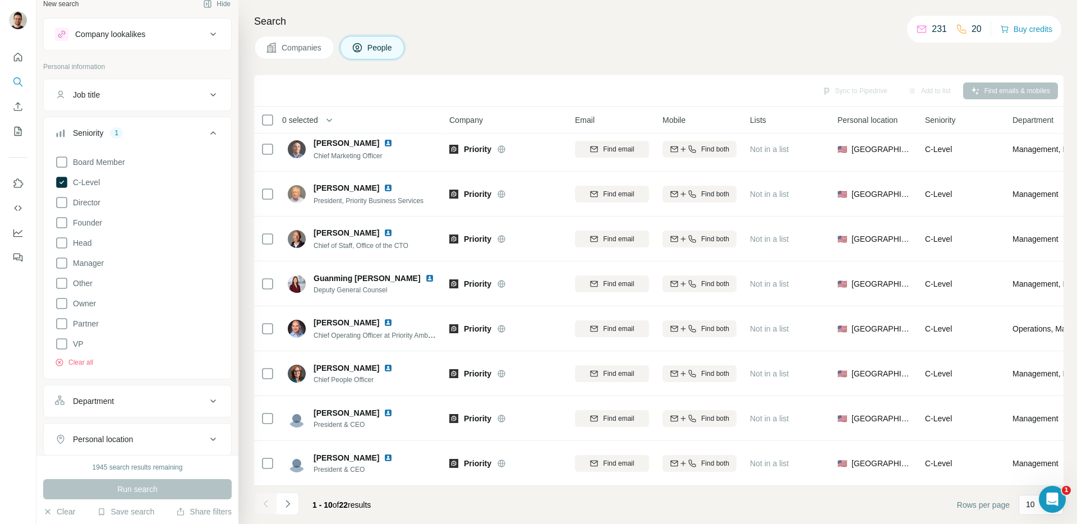
click at [1010, 508] on div "Rows per page 10" at bounding box center [1010, 505] width 107 height 20
click at [1029, 506] on p "10" at bounding box center [1030, 504] width 9 height 11
click at [1041, 438] on div "40" at bounding box center [1041, 439] width 26 height 11
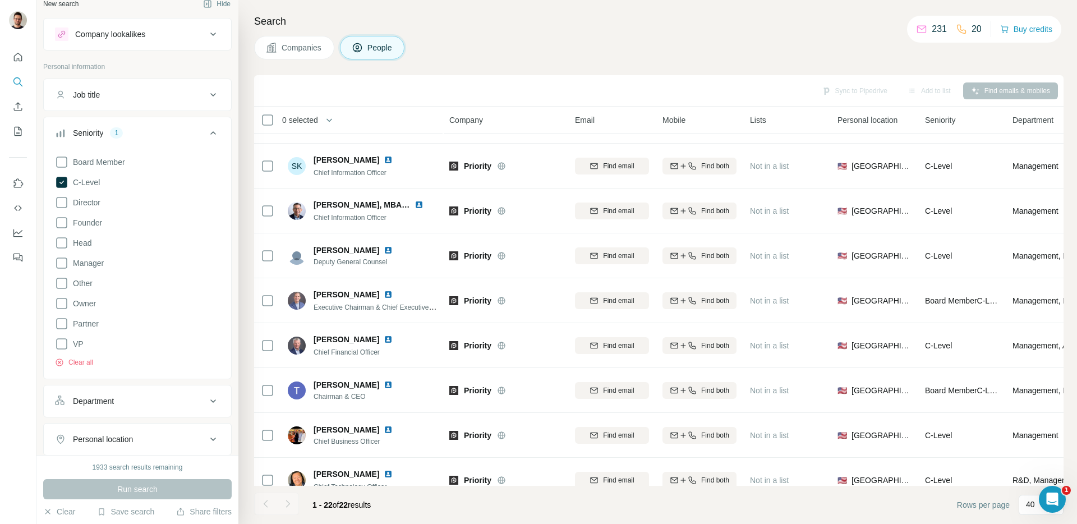
scroll to position [635, 0]
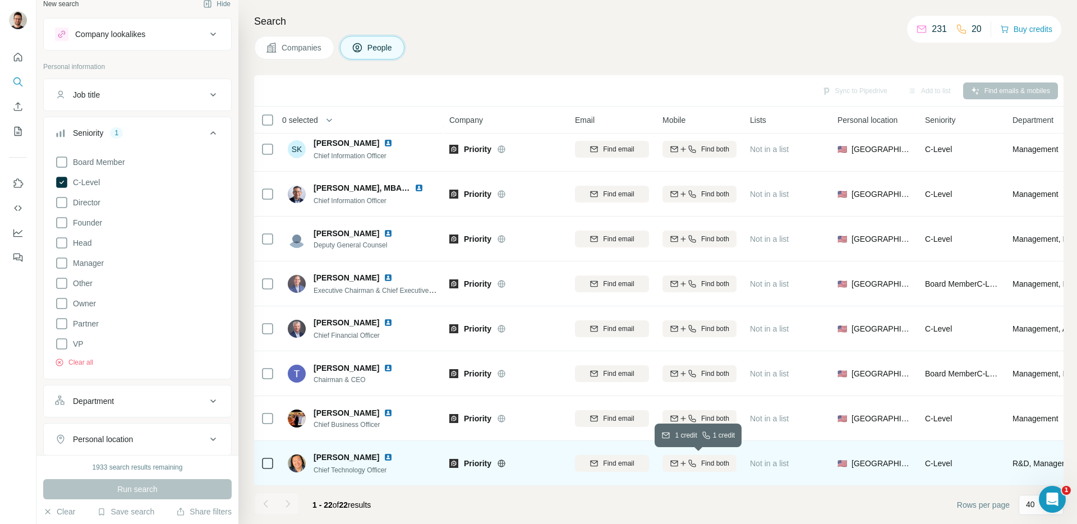
click at [720, 463] on span "Find both" at bounding box center [715, 463] width 28 height 10
click at [673, 57] on div "Companies People" at bounding box center [659, 48] width 810 height 24
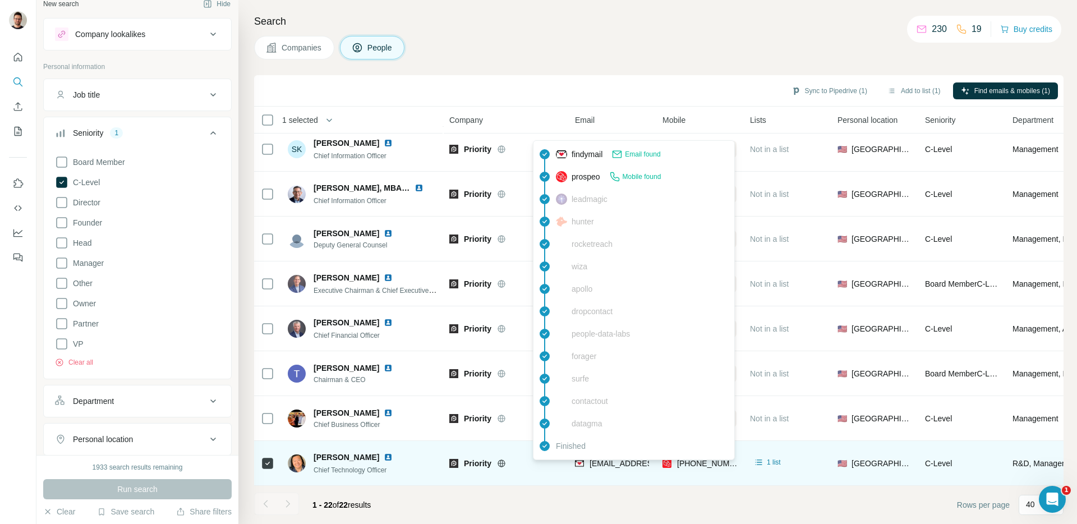
scroll to position [635, 155]
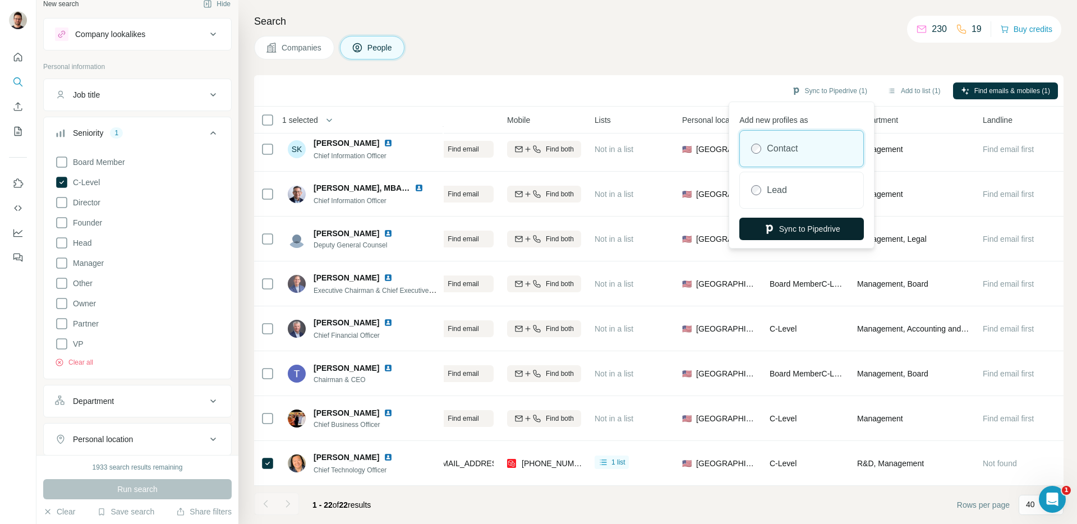
click at [805, 228] on button "Sync to Pipedrive" at bounding box center [801, 229] width 125 height 22
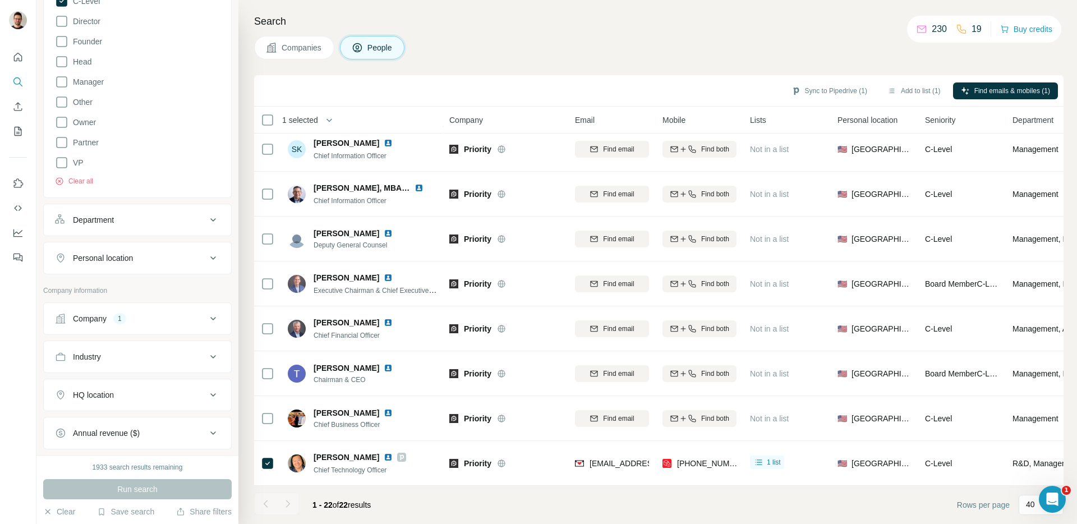
scroll to position [17, 0]
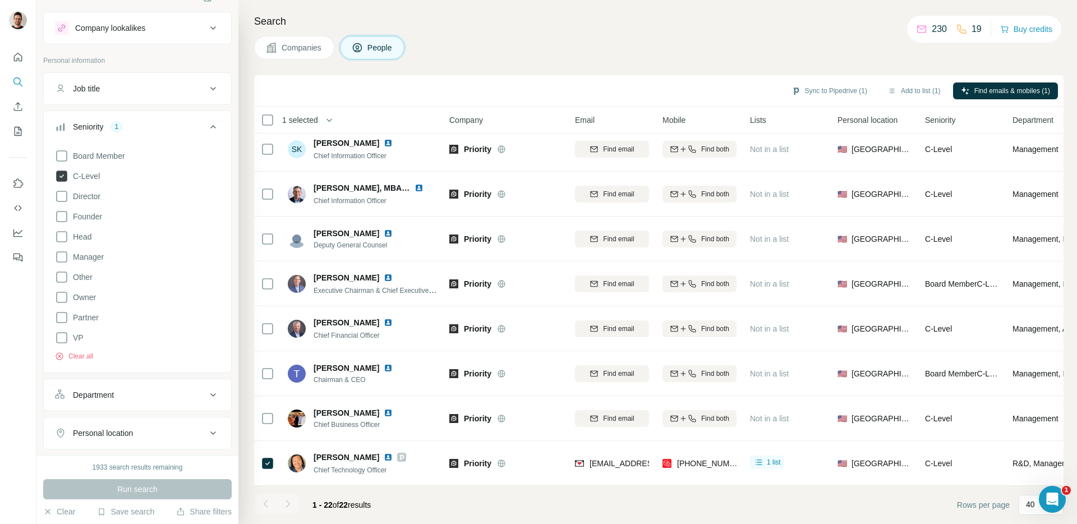
click at [65, 174] on icon at bounding box center [61, 176] width 11 height 11
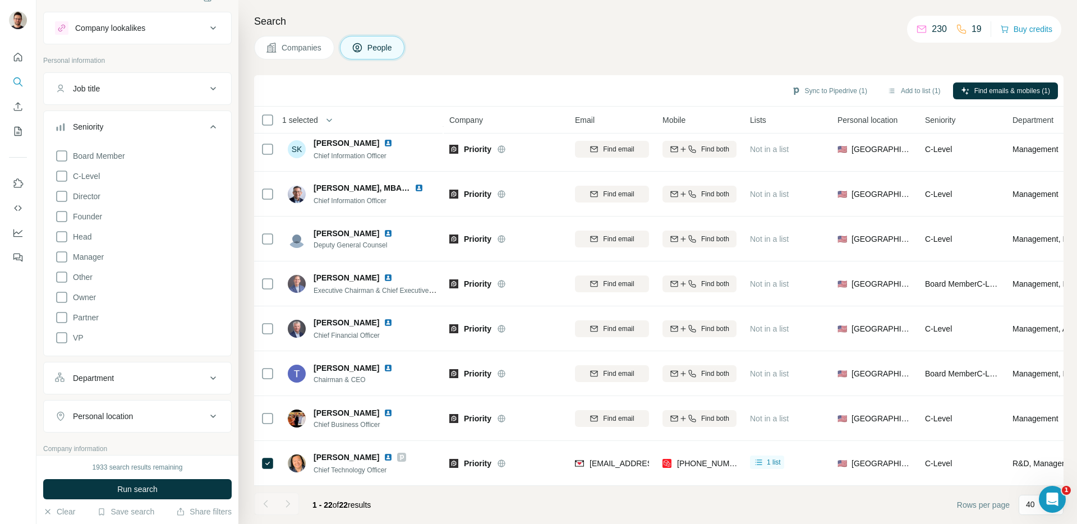
scroll to position [316, 0]
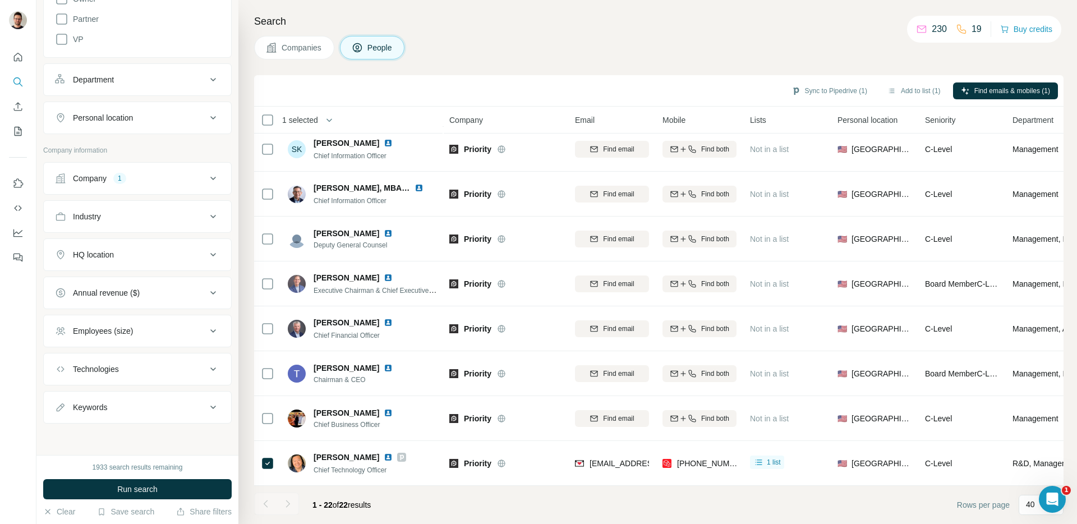
click at [88, 402] on div "Keywords" at bounding box center [90, 407] width 34 height 11
click at [82, 429] on input "text" at bounding box center [126, 435] width 143 height 20
type input "**********"
click at [158, 492] on button "Run search" at bounding box center [137, 489] width 189 height 20
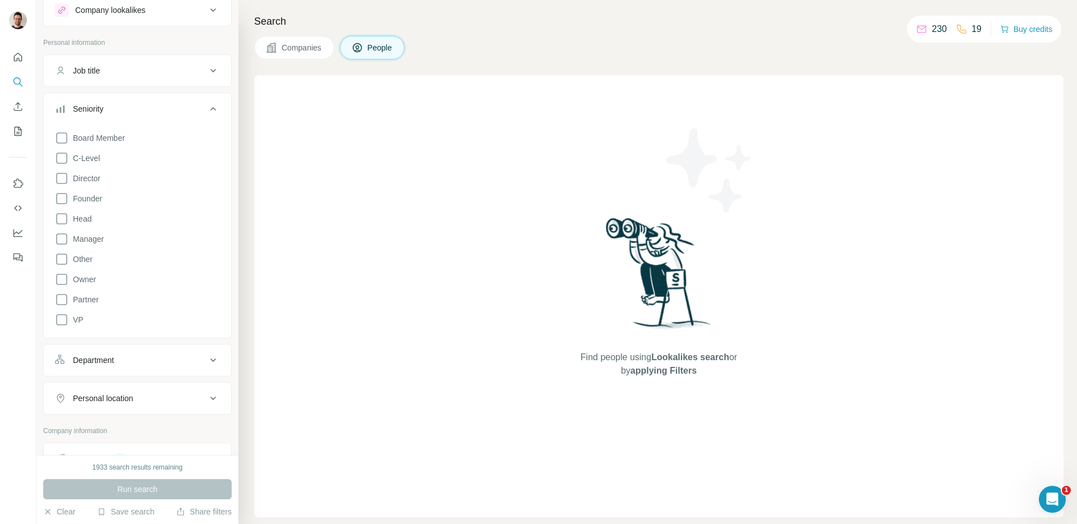
scroll to position [390, 0]
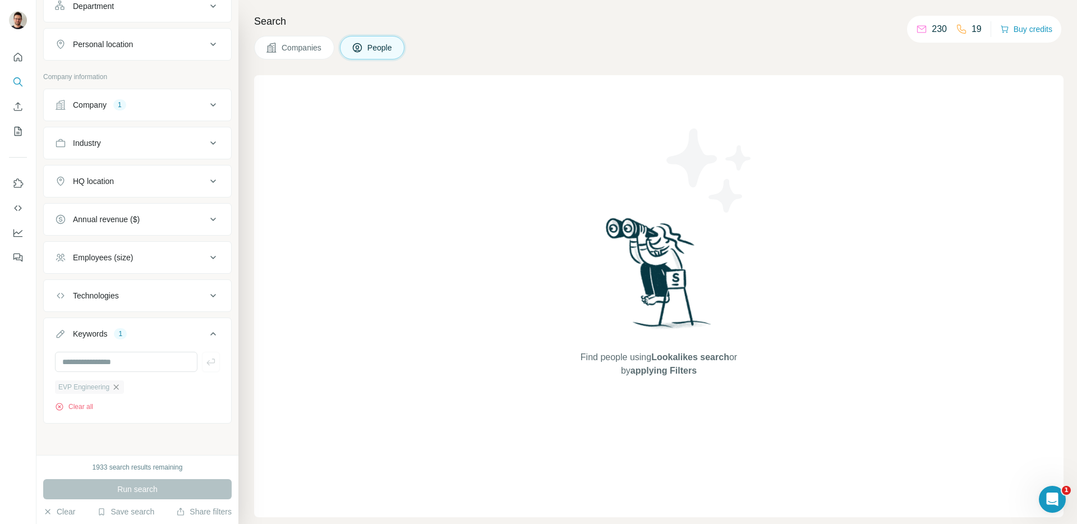
click at [116, 389] on icon "button" at bounding box center [116, 386] width 5 height 5
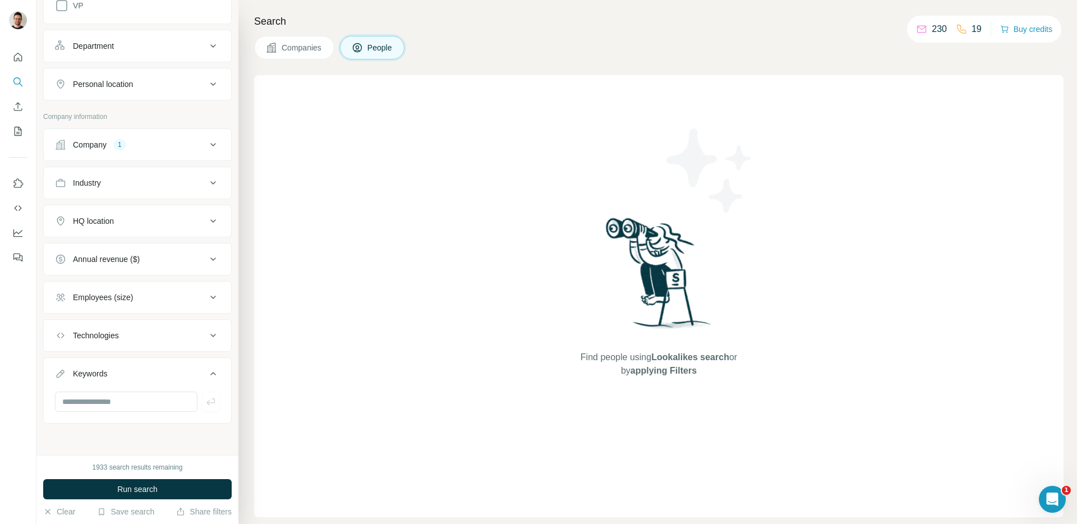
scroll to position [0, 0]
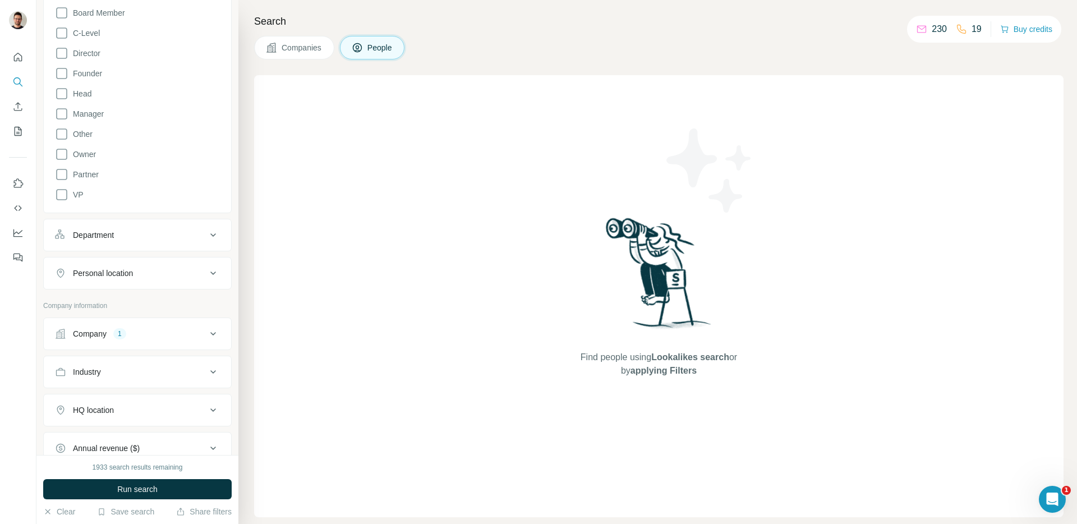
scroll to position [169, 0]
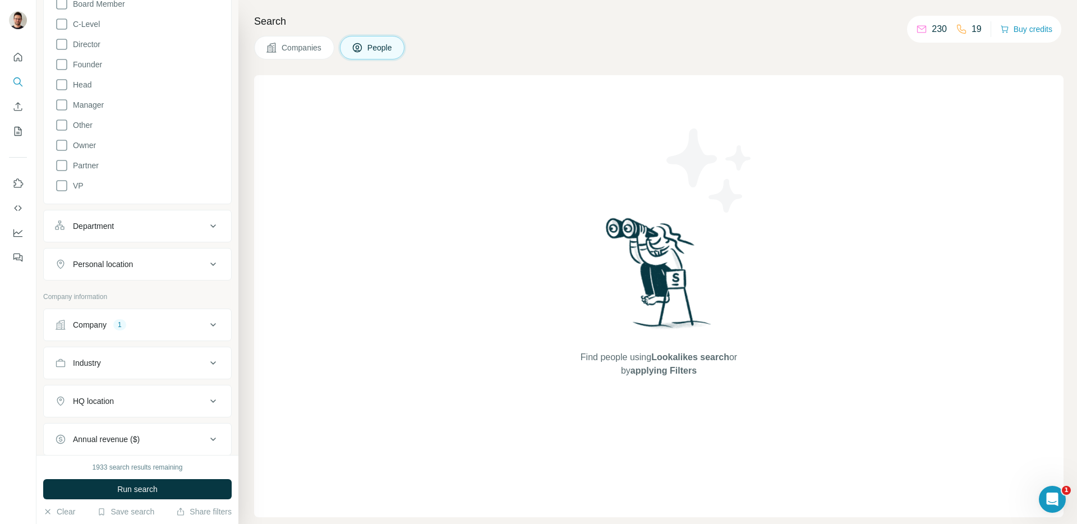
click at [201, 319] on div "Company 1" at bounding box center [130, 324] width 151 height 11
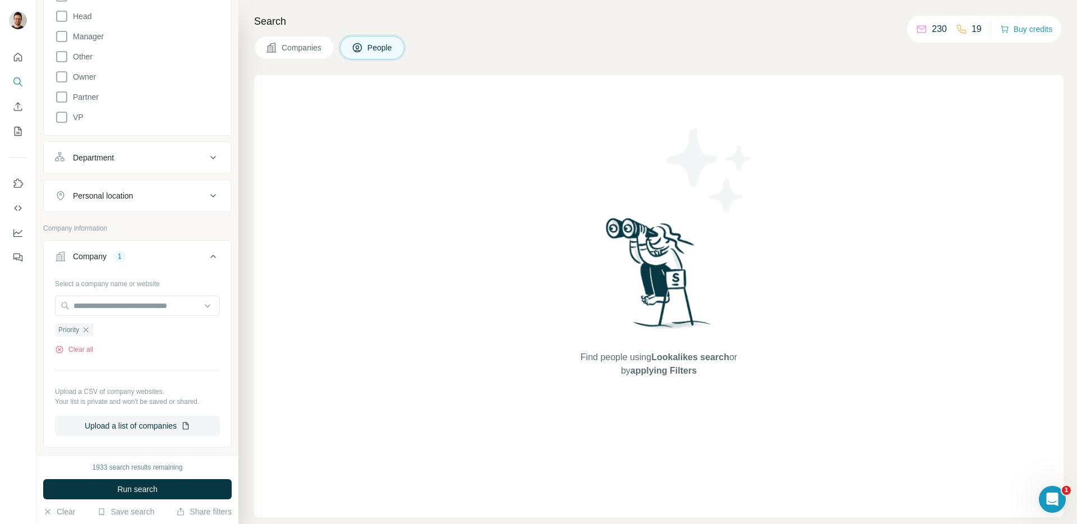
scroll to position [246, 0]
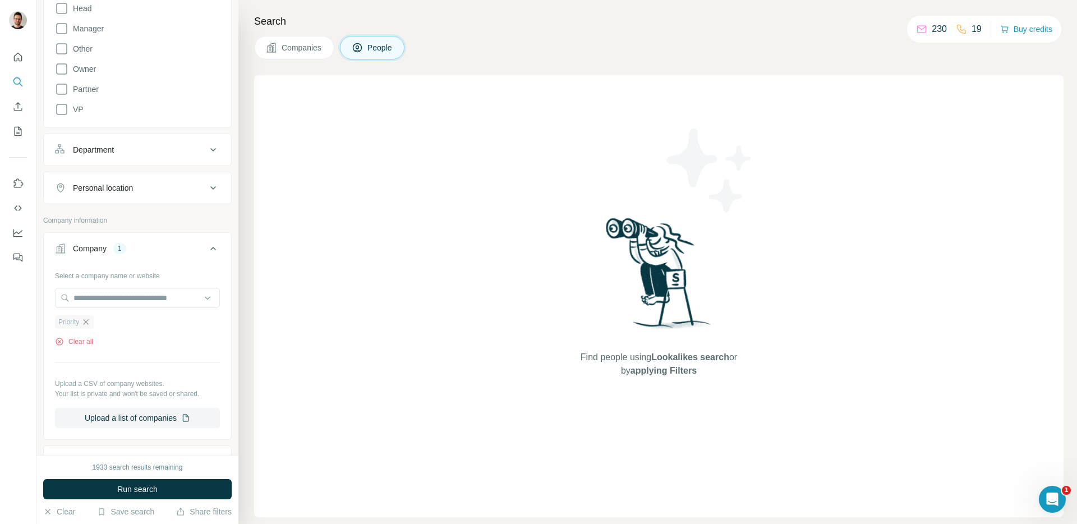
click at [88, 320] on icon "button" at bounding box center [85, 322] width 9 height 9
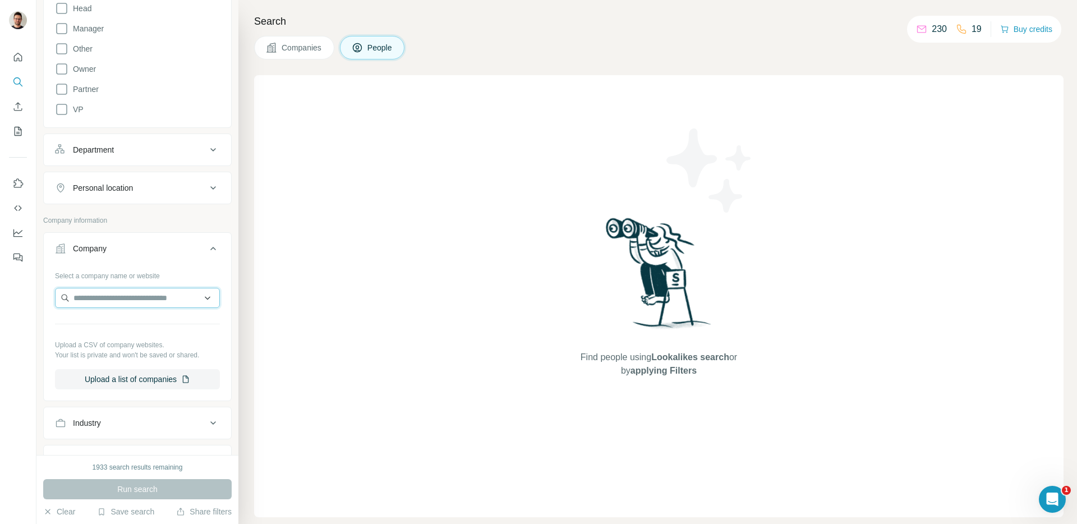
click at [105, 300] on input "text" at bounding box center [137, 298] width 165 height 20
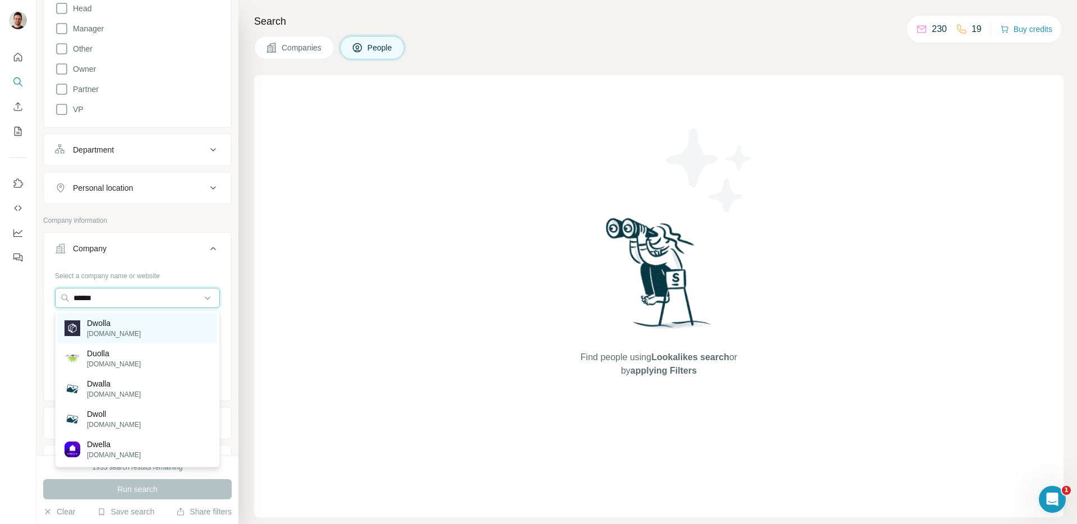
type input "******"
click at [95, 331] on p "[DOMAIN_NAME]" at bounding box center [114, 334] width 54 height 10
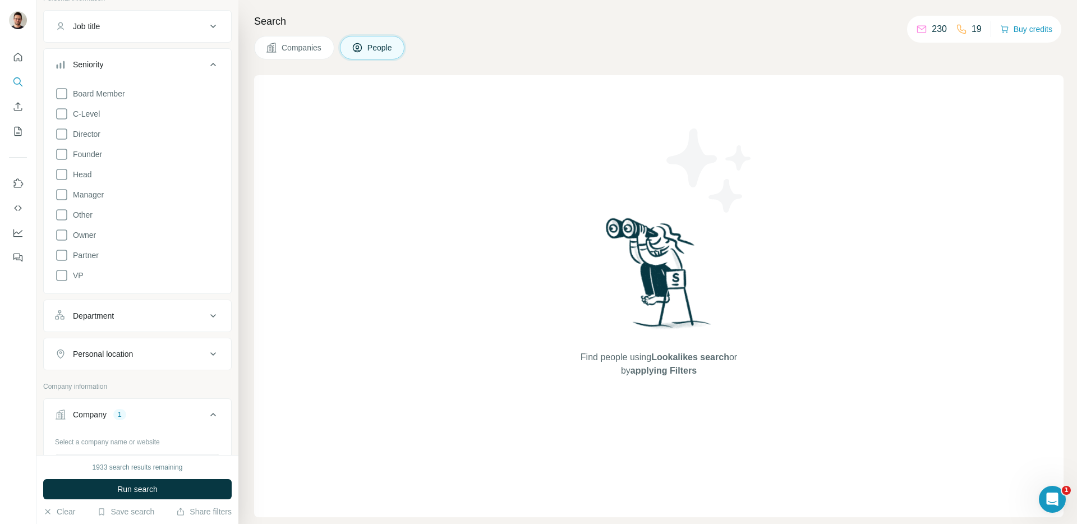
scroll to position [73, 0]
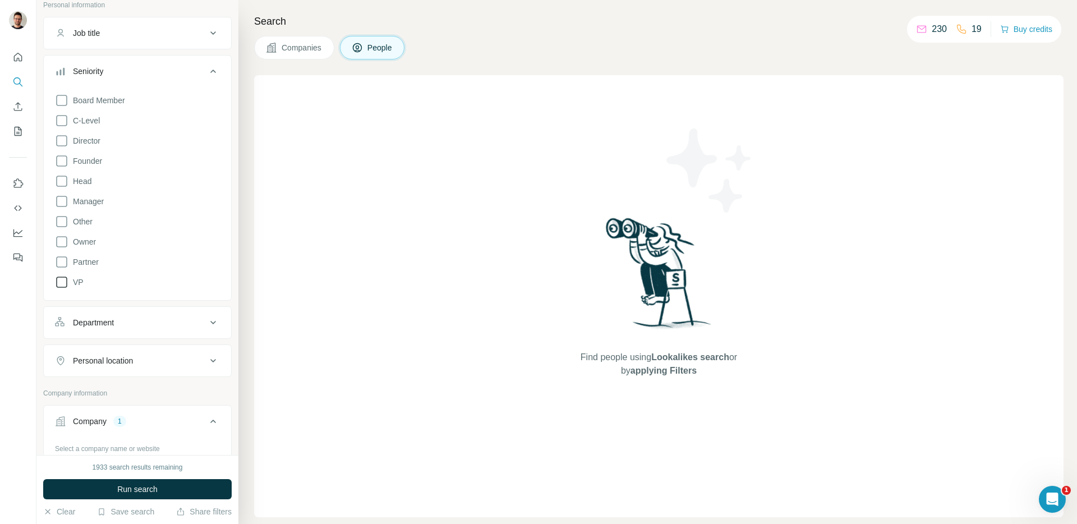
click at [62, 287] on icon at bounding box center [61, 282] width 11 height 11
click at [62, 126] on icon at bounding box center [61, 120] width 13 height 13
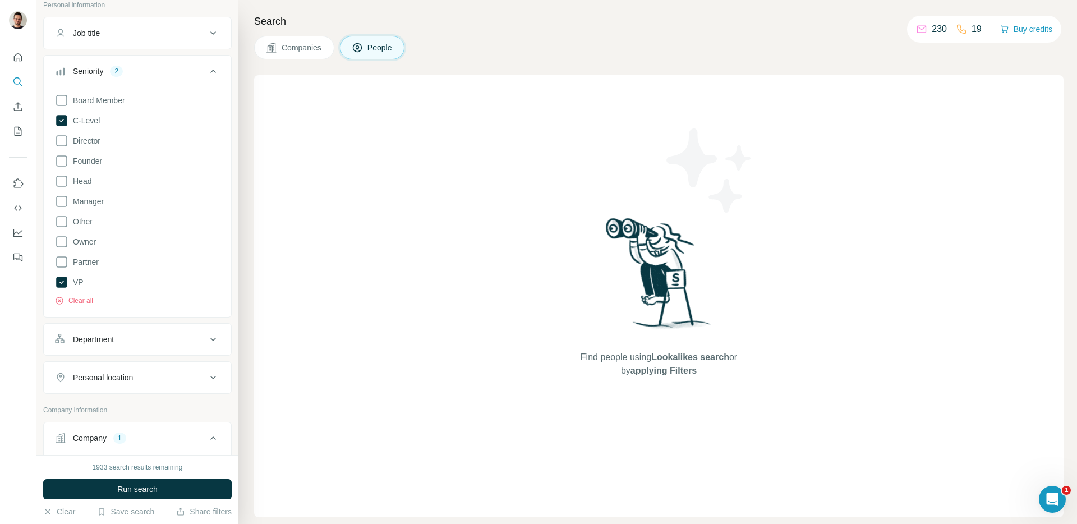
scroll to position [542, 0]
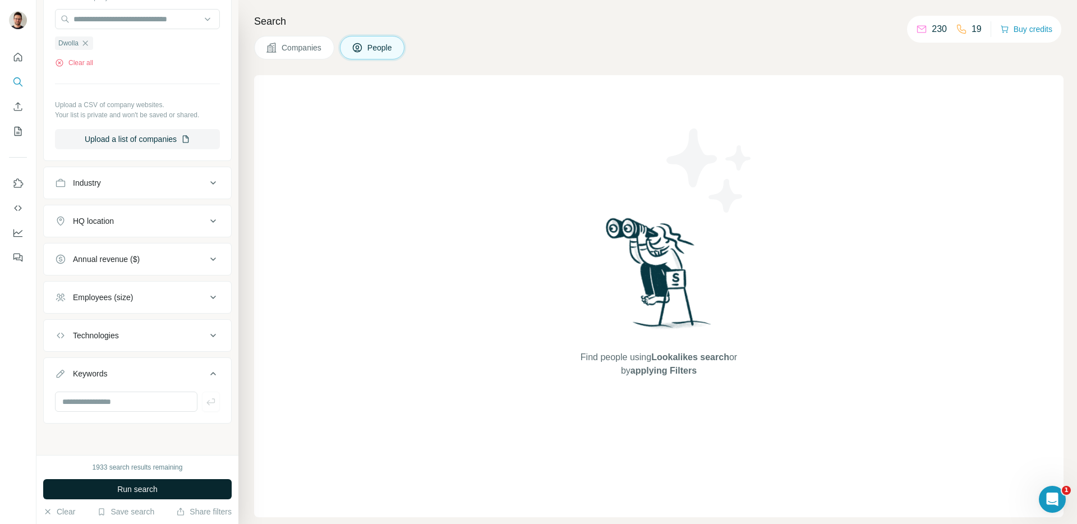
click at [135, 494] on span "Run search" at bounding box center [137, 489] width 40 height 11
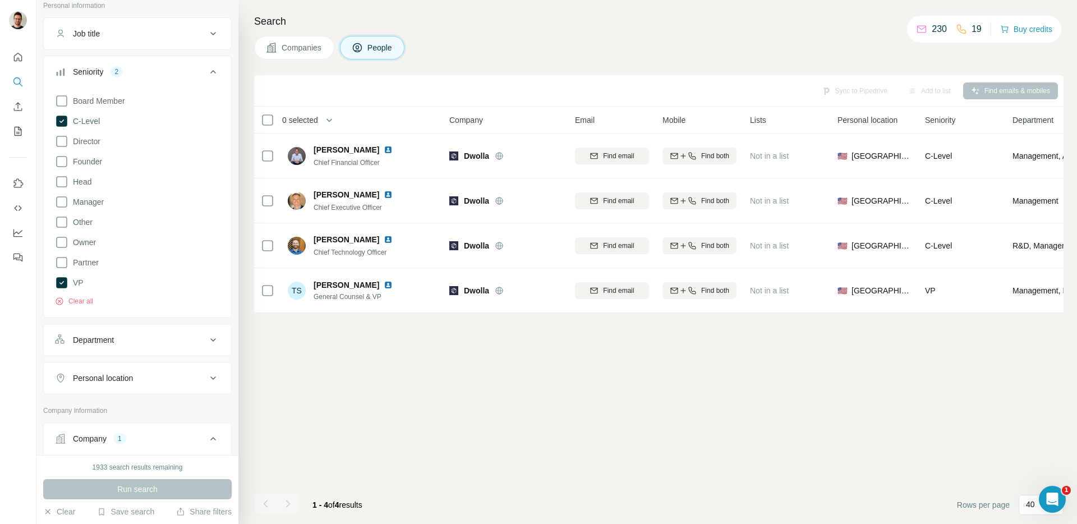
scroll to position [0, 0]
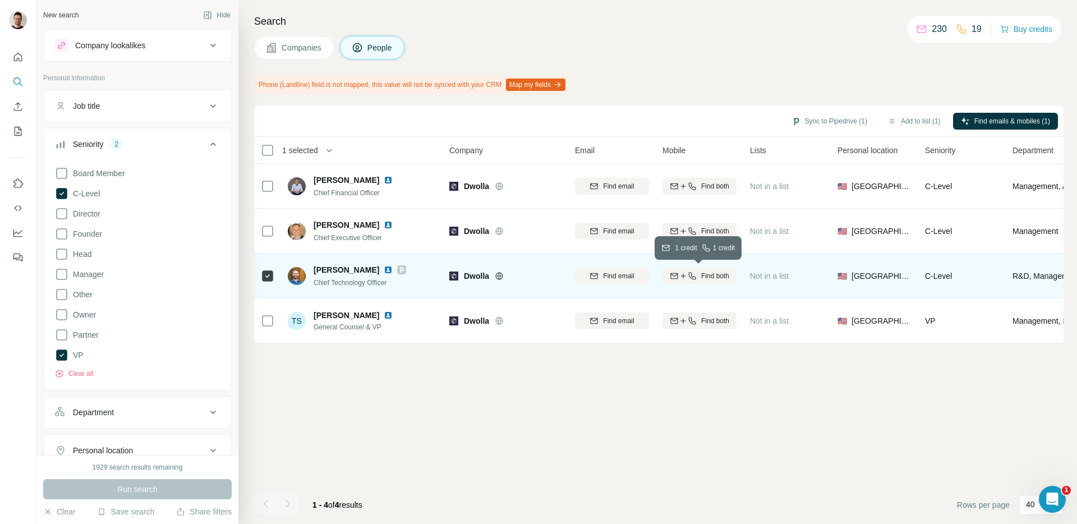
click at [715, 278] on span "Find both" at bounding box center [715, 276] width 28 height 10
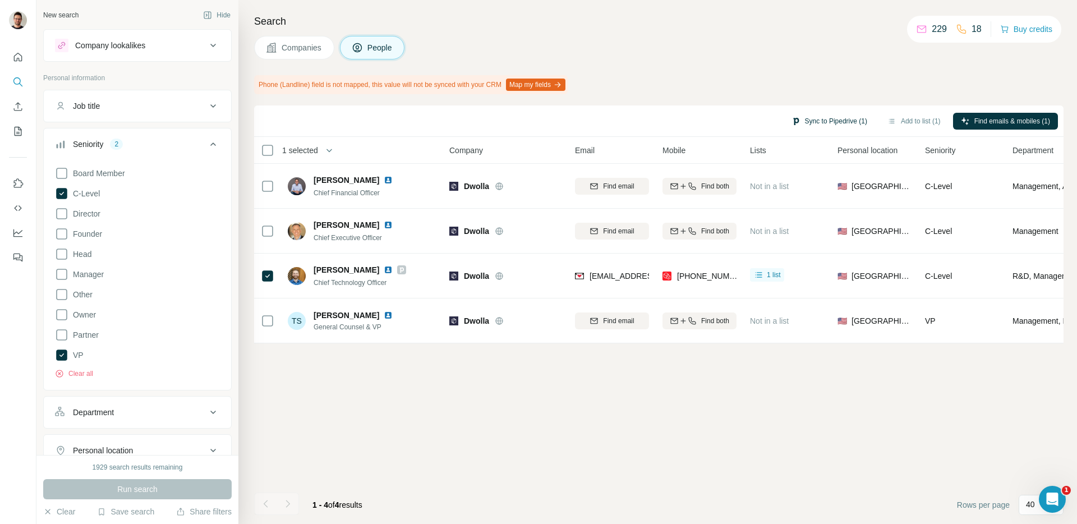
click at [817, 122] on button "Sync to Pipedrive (1)" at bounding box center [829, 121] width 91 height 17
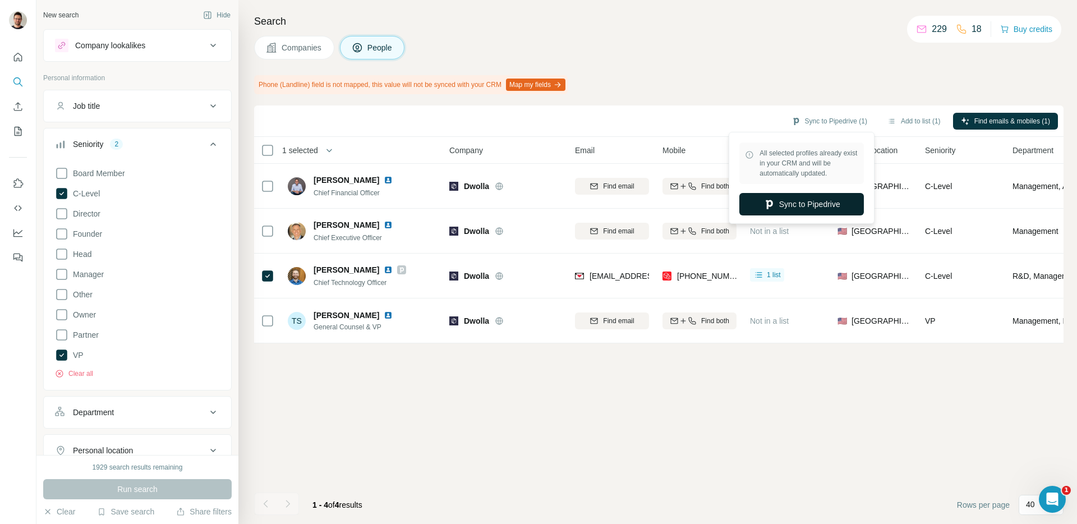
click at [804, 201] on button "Sync to Pipedrive" at bounding box center [801, 204] width 125 height 22
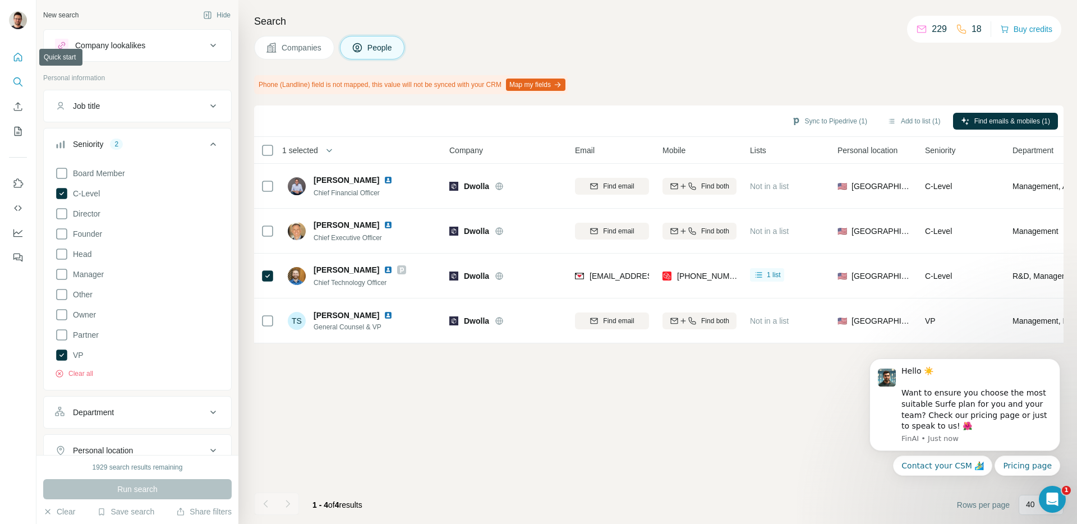
click at [11, 58] on button "Quick start" at bounding box center [18, 57] width 18 height 20
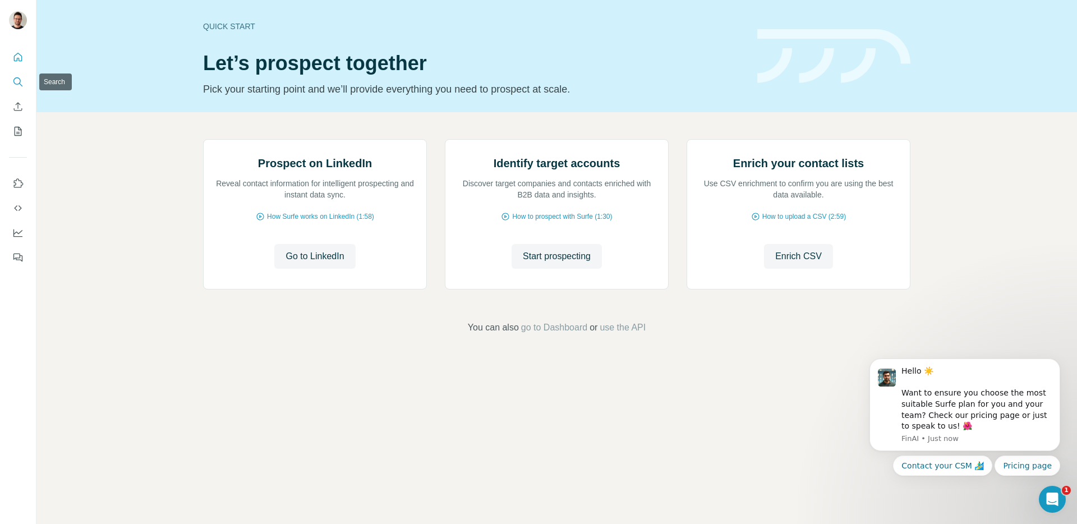
click at [13, 75] on button "Search" at bounding box center [18, 82] width 18 height 20
